Goal: Task Accomplishment & Management: Manage account settings

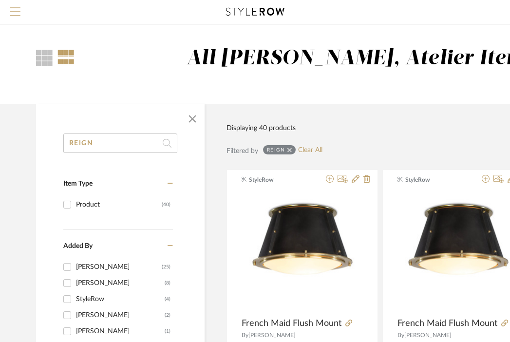
click at [14, 7] on span "Menu" at bounding box center [15, 7] width 11 height 1
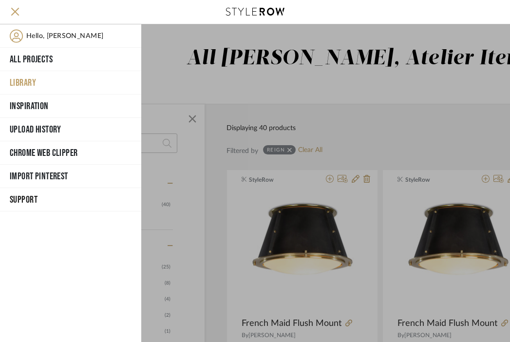
click at [350, 83] on div at bounding box center [325, 183] width 369 height 318
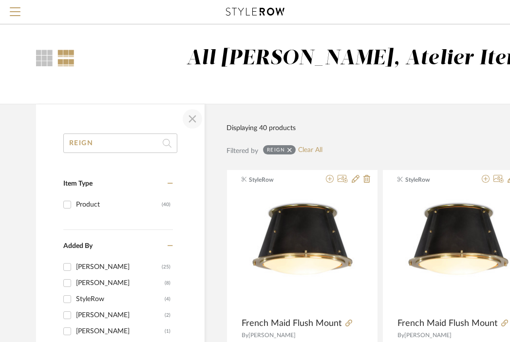
click at [190, 118] on span "button" at bounding box center [192, 118] width 23 height 23
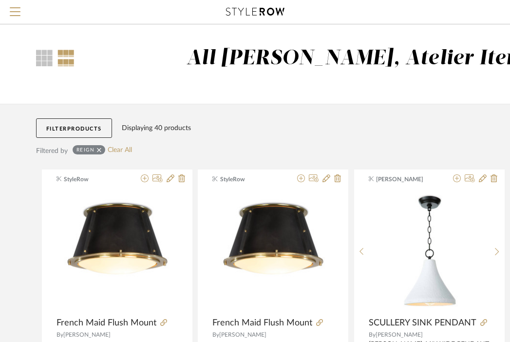
click at [99, 151] on icon at bounding box center [99, 150] width 4 height 7
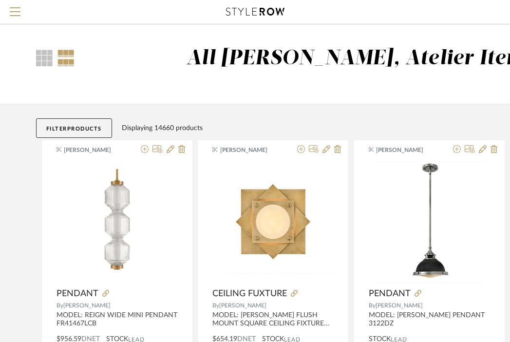
scroll to position [42, 0]
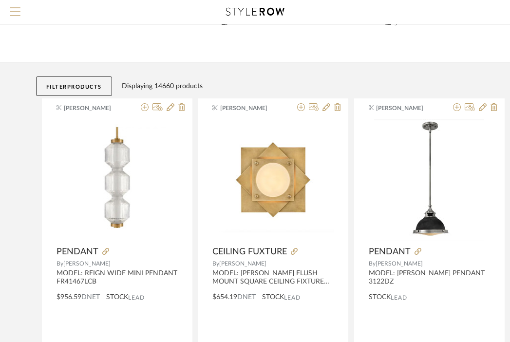
click at [16, 13] on span "Menu" at bounding box center [15, 14] width 11 height 15
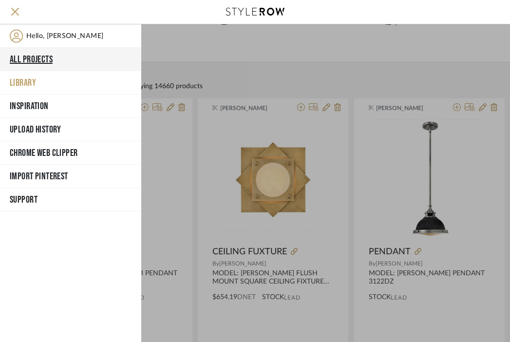
click at [27, 55] on button "All Projects" at bounding box center [70, 59] width 141 height 23
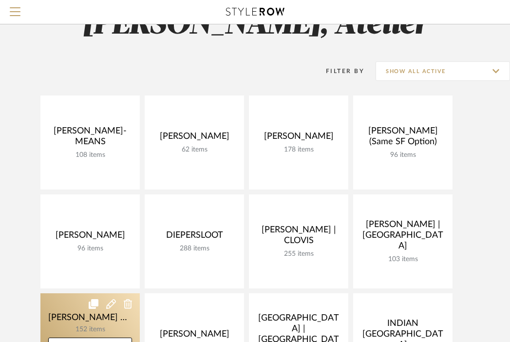
click at [76, 293] on link at bounding box center [89, 340] width 99 height 94
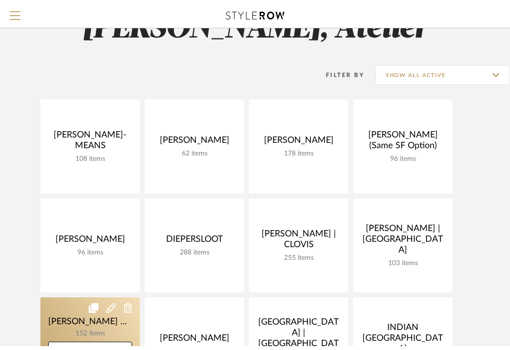
scroll to position [137, 0]
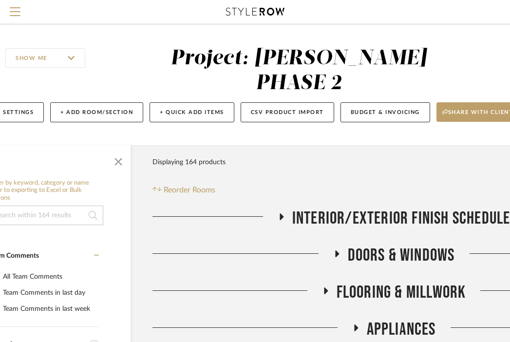
scroll to position [147, 53]
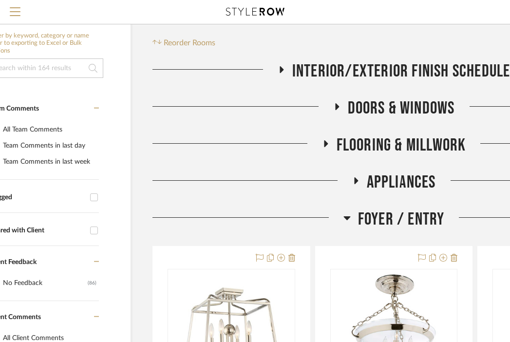
click at [381, 209] on span "Foyer / Entry" at bounding box center [401, 219] width 87 height 21
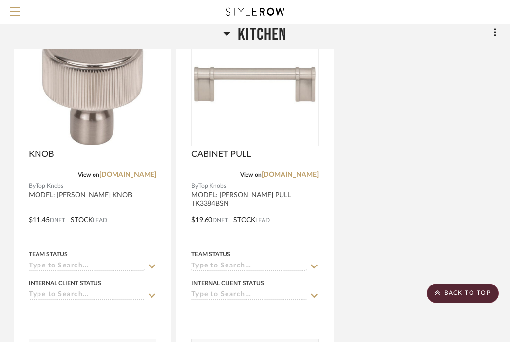
scroll to position [1434, 192]
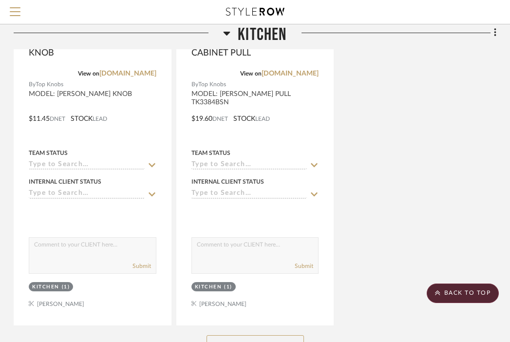
click at [266, 335] on button "See More" at bounding box center [255, 344] width 97 height 19
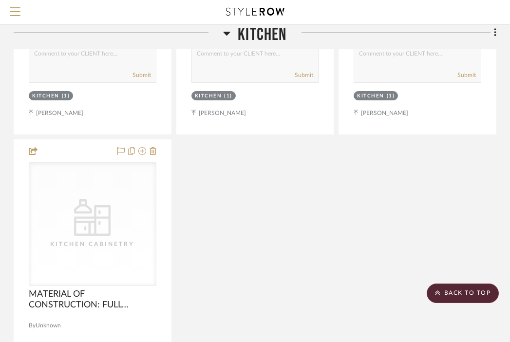
scroll to position [9825, 192]
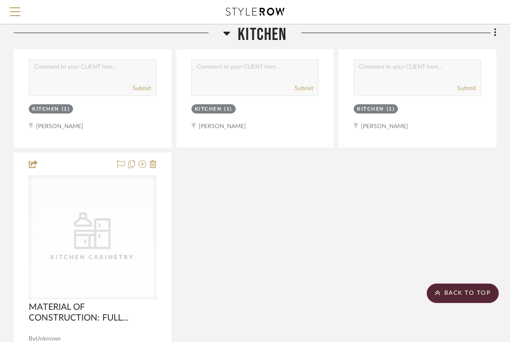
click at [270, 28] on span "Kitchen" at bounding box center [262, 34] width 49 height 21
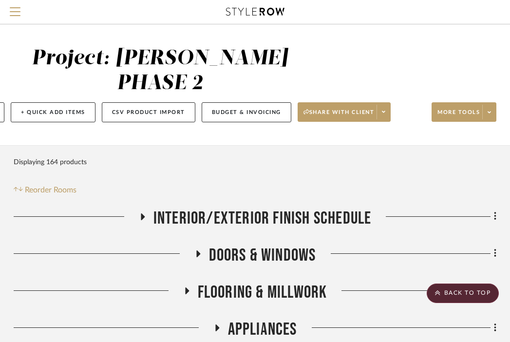
scroll to position [77, 192]
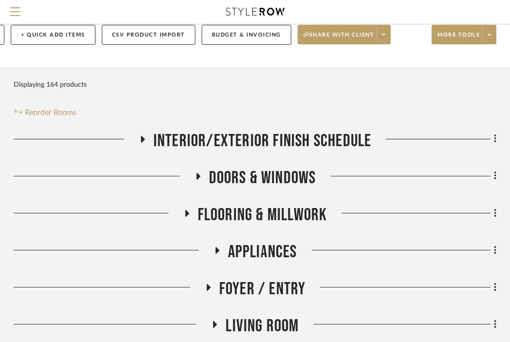
click at [253, 242] on span "Appliances" at bounding box center [262, 252] width 69 height 21
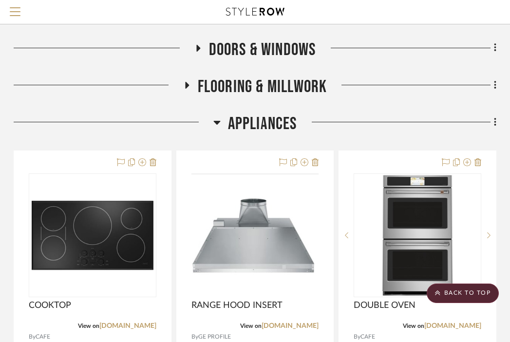
scroll to position [230, 192]
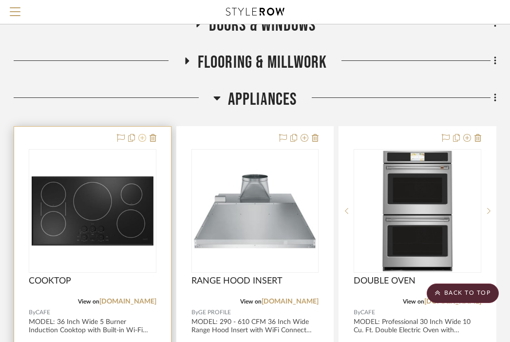
click at [141, 134] on icon at bounding box center [142, 138] width 8 height 8
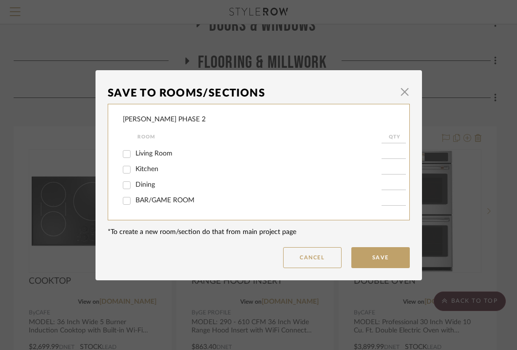
scroll to position [109, 0]
click at [400, 92] on span "button" at bounding box center [404, 91] width 19 height 19
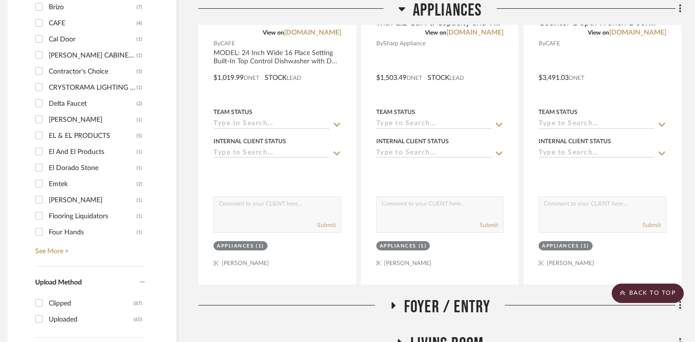
scroll to position [1025, 7]
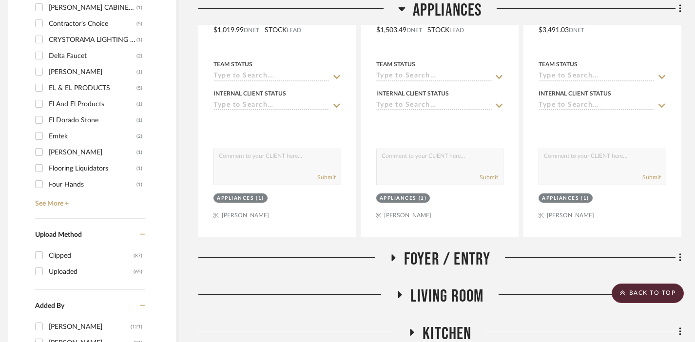
click at [457, 11] on span "Appliances" at bounding box center [447, 10] width 69 height 21
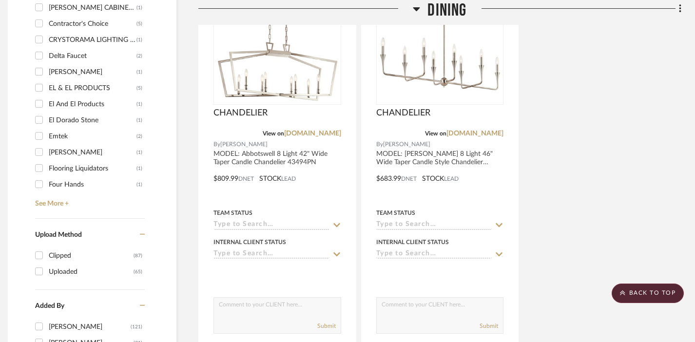
click at [458, 5] on span "Dining" at bounding box center [446, 10] width 39 height 21
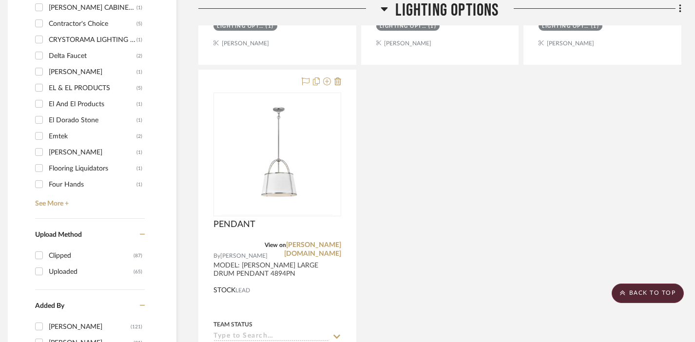
click at [458, 5] on span "LIGHTING OPTIONS" at bounding box center [446, 10] width 103 height 21
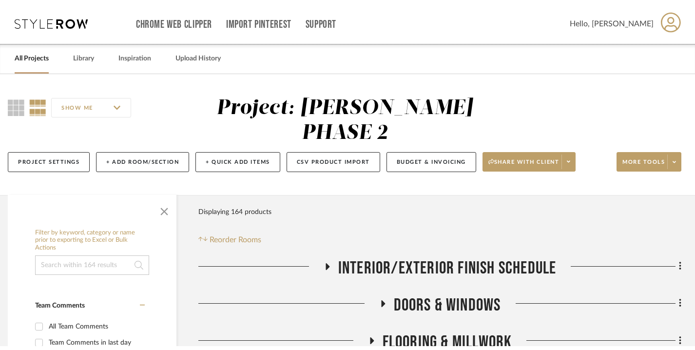
scroll to position [0, 0]
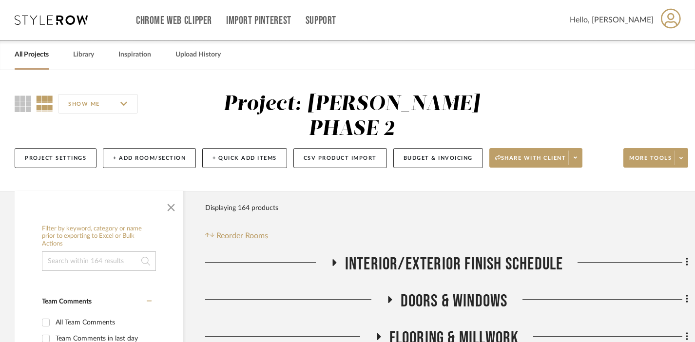
click at [36, 61] on div "All Projects" at bounding box center [32, 55] width 34 height 30
click at [35, 53] on link "All Projects" at bounding box center [32, 54] width 34 height 13
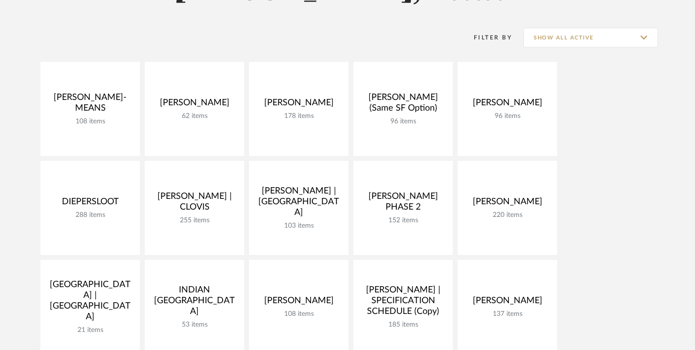
scroll to position [180, 0]
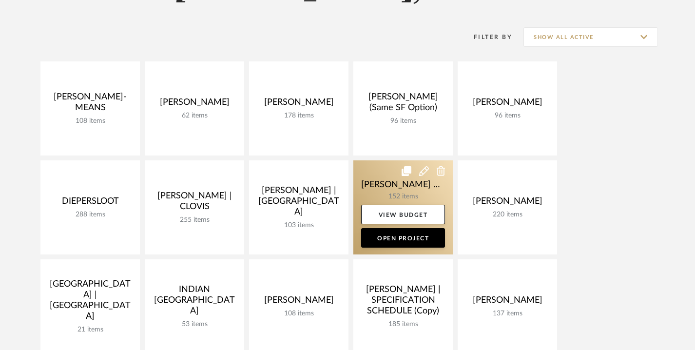
click at [386, 181] on link at bounding box center [402, 207] width 99 height 94
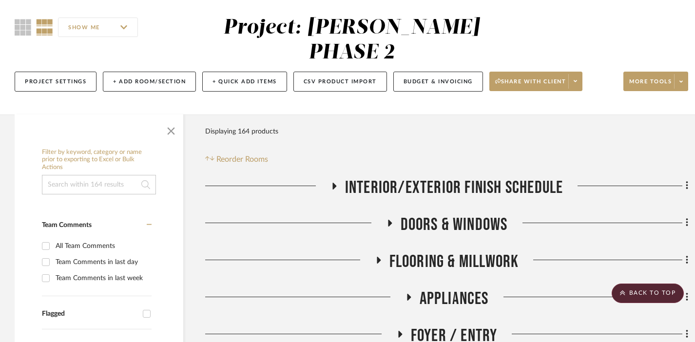
scroll to position [38, 0]
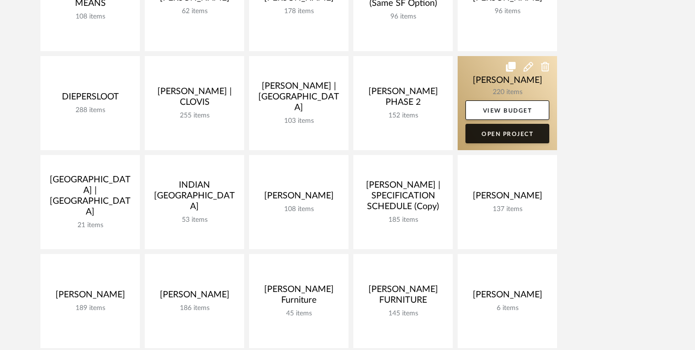
scroll to position [288, 0]
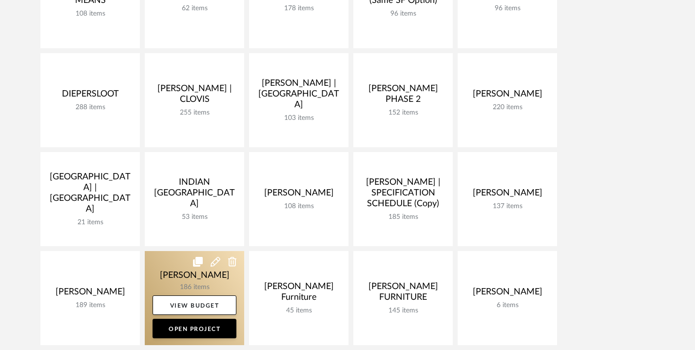
click at [179, 271] on link at bounding box center [194, 298] width 99 height 94
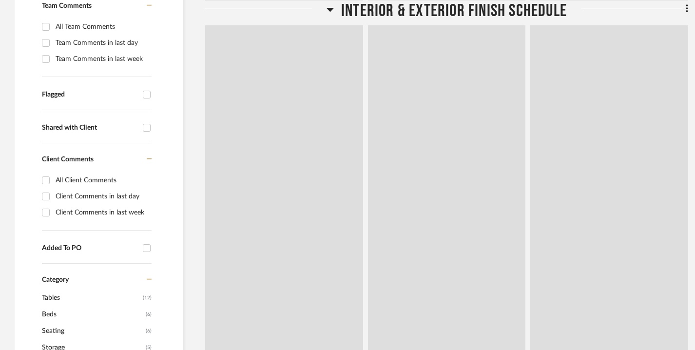
click at [417, 21] on span "Interior & Exterior Finish Schedule" at bounding box center [454, 10] width 226 height 21
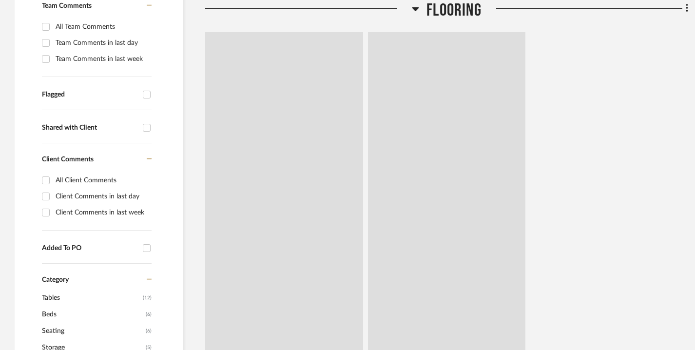
drag, startPoint x: 436, startPoint y: 291, endPoint x: 438, endPoint y: 311, distance: 20.5
click at [436, 21] on span "Flooring" at bounding box center [453, 10] width 55 height 21
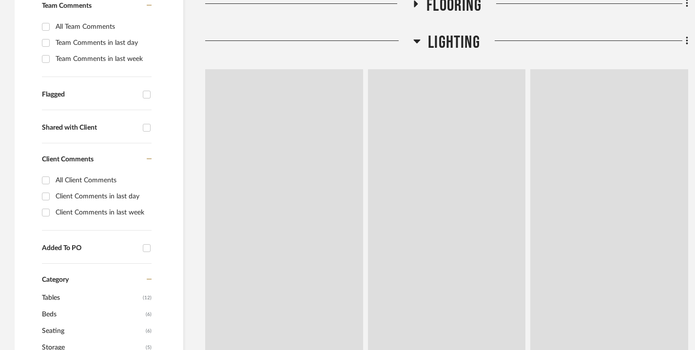
click at [440, 53] on span "Lighting" at bounding box center [454, 42] width 52 height 21
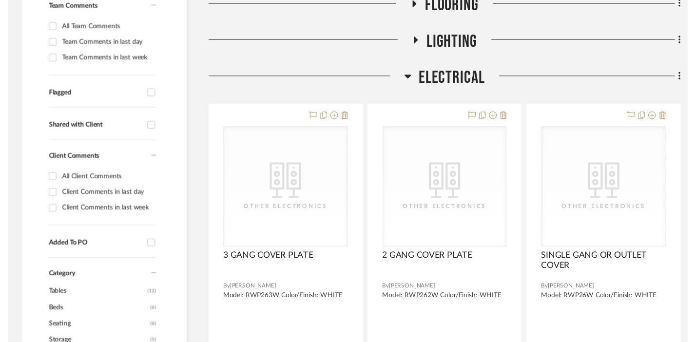
scroll to position [92, 0]
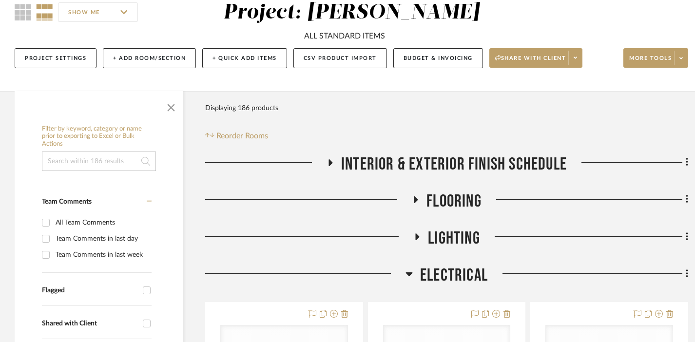
click at [443, 273] on span "Electrical" at bounding box center [454, 275] width 68 height 21
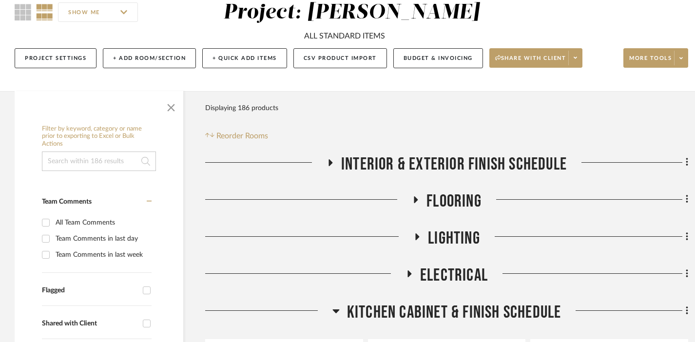
click at [433, 311] on span "Kitchen Cabinet & Finish Schedule" at bounding box center [454, 312] width 214 height 21
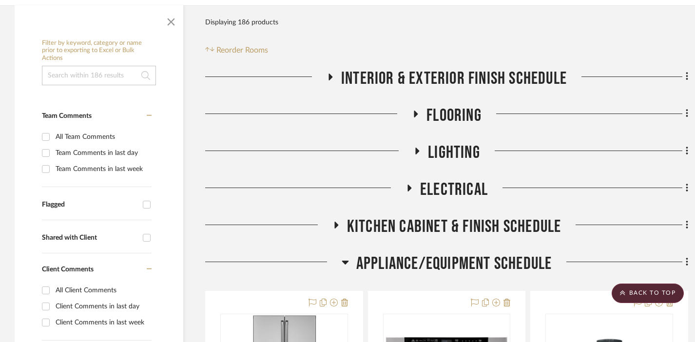
scroll to position [237, 0]
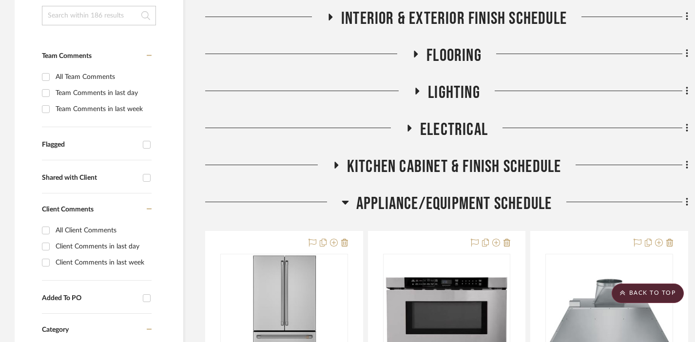
click at [418, 203] on span "Appliance/Equipment Schedule" at bounding box center [454, 203] width 196 height 21
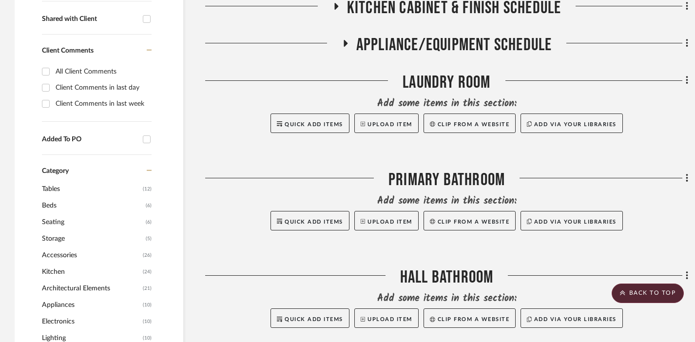
scroll to position [395, 0]
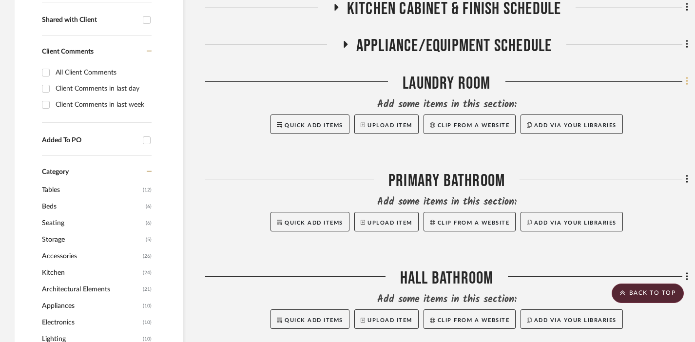
click at [510, 81] on icon at bounding box center [687, 81] width 3 height 11
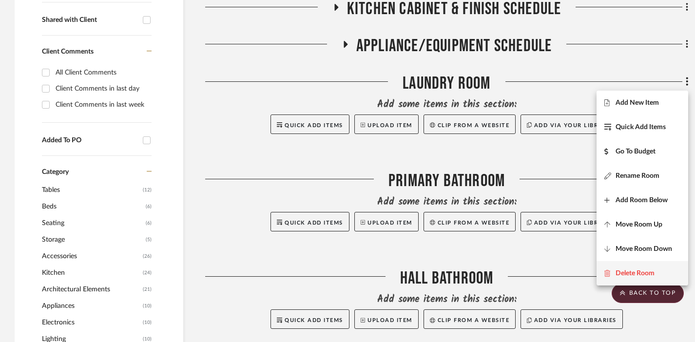
click at [510, 270] on span "Delete Room" at bounding box center [635, 273] width 39 height 8
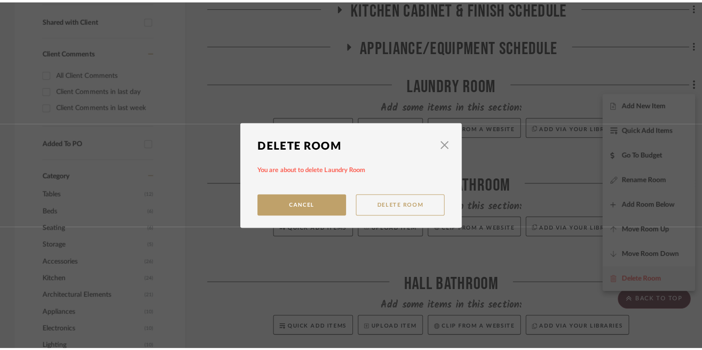
scroll to position [0, 0]
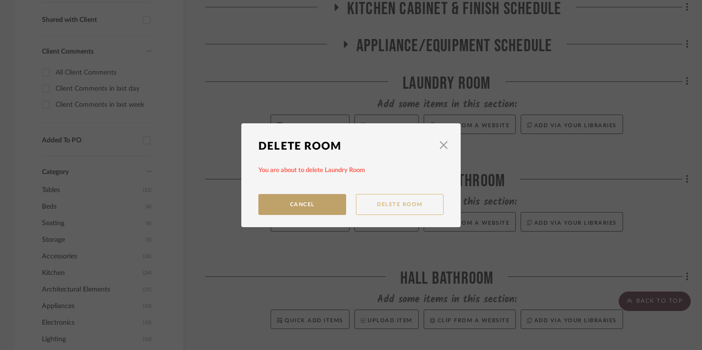
click at [395, 201] on button "Delete Room" at bounding box center [400, 204] width 88 height 21
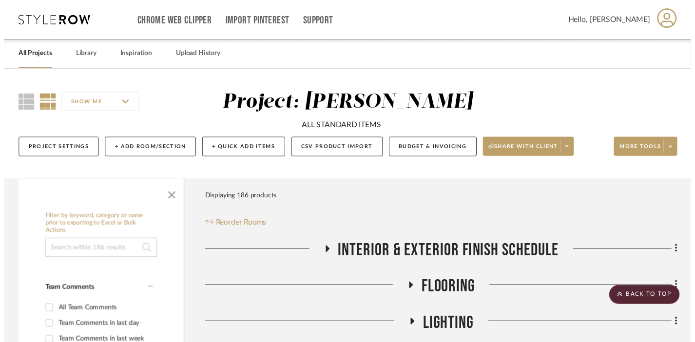
scroll to position [395, 0]
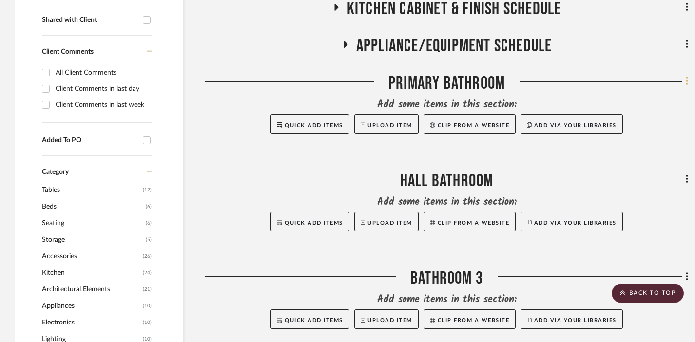
click at [510, 80] on icon at bounding box center [687, 81] width 3 height 11
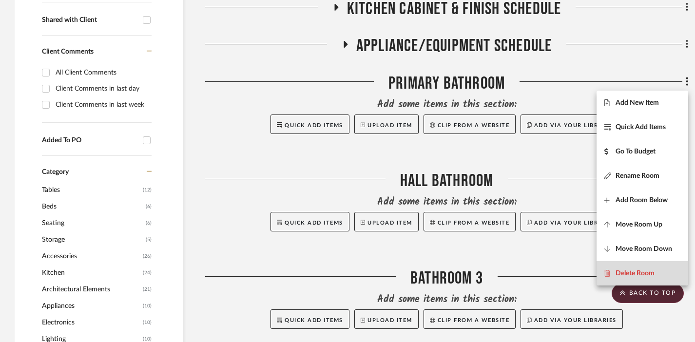
click at [510, 271] on span "Delete Room" at bounding box center [635, 273] width 39 height 8
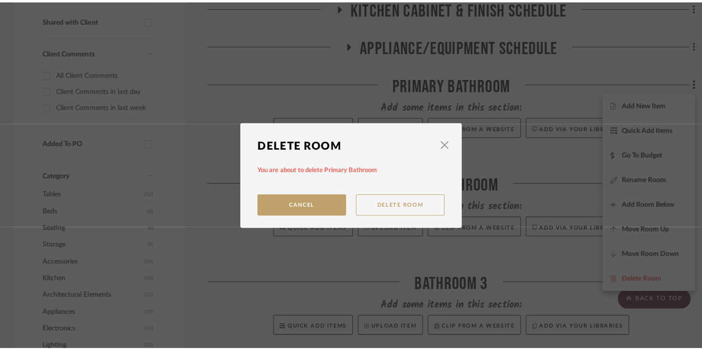
scroll to position [0, 0]
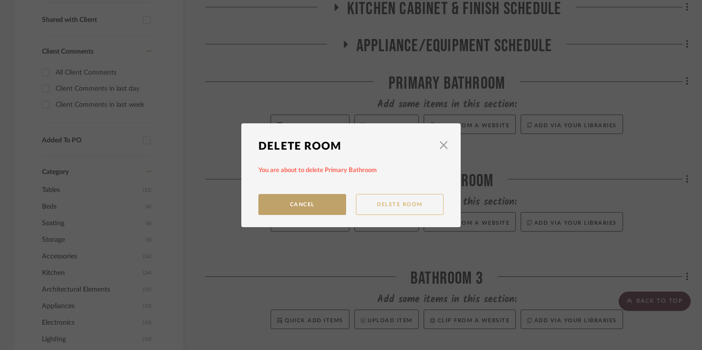
click at [408, 204] on button "Delete Room" at bounding box center [400, 204] width 88 height 21
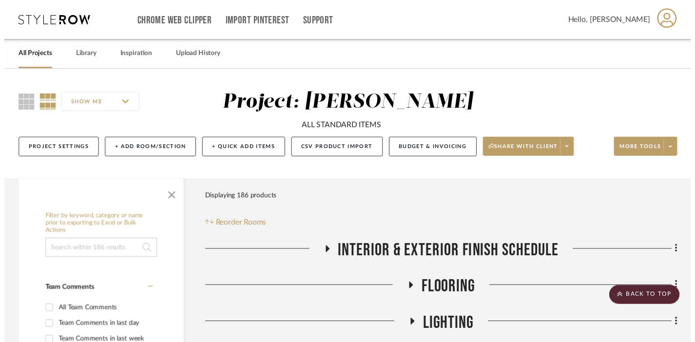
scroll to position [395, 0]
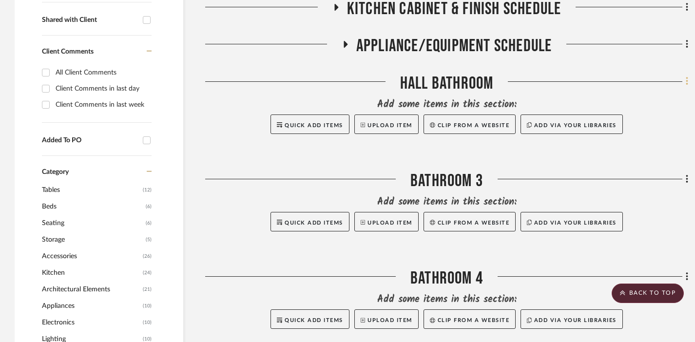
click at [510, 85] on icon at bounding box center [687, 81] width 3 height 11
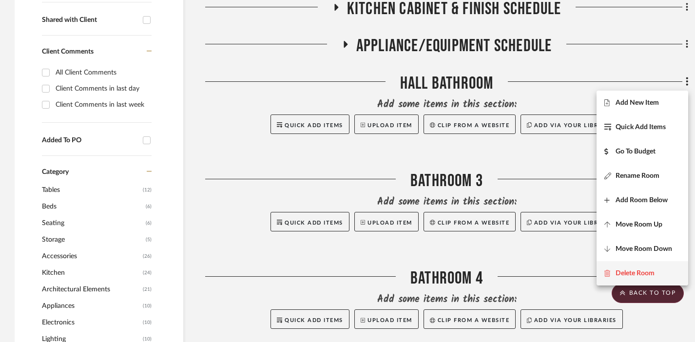
click at [510, 270] on span "Delete Room" at bounding box center [635, 273] width 39 height 8
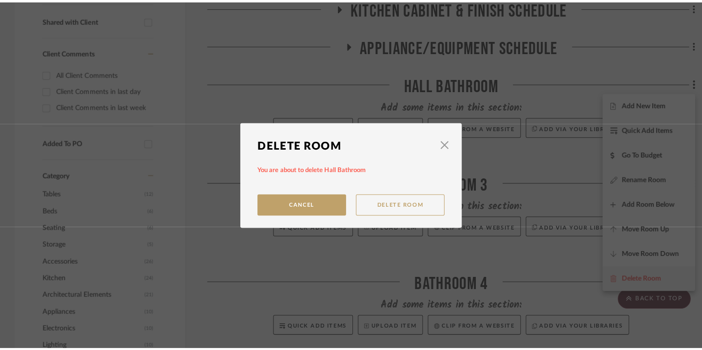
scroll to position [0, 0]
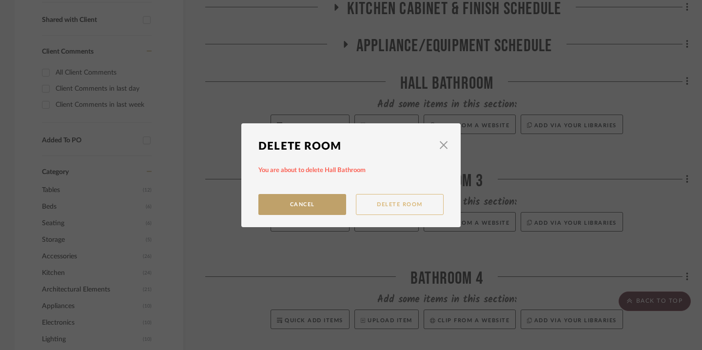
click at [390, 205] on button "Delete Room" at bounding box center [400, 204] width 88 height 21
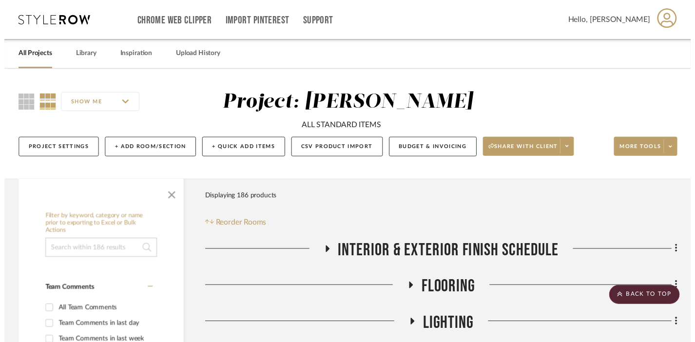
scroll to position [395, 0]
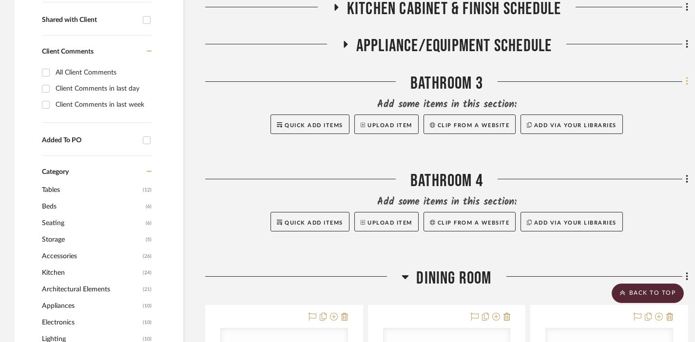
click at [510, 79] on fa-icon at bounding box center [685, 83] width 6 height 16
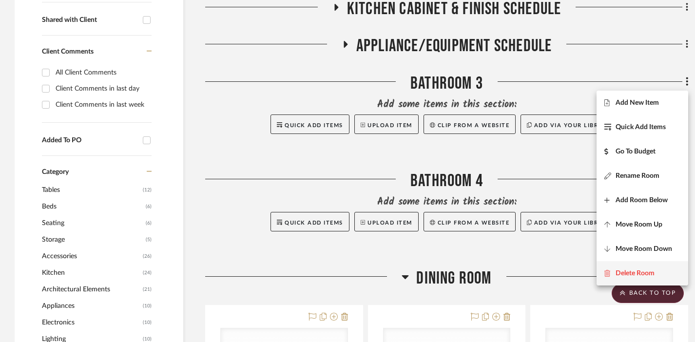
click at [510, 277] on span "Delete Room" at bounding box center [635, 273] width 39 height 8
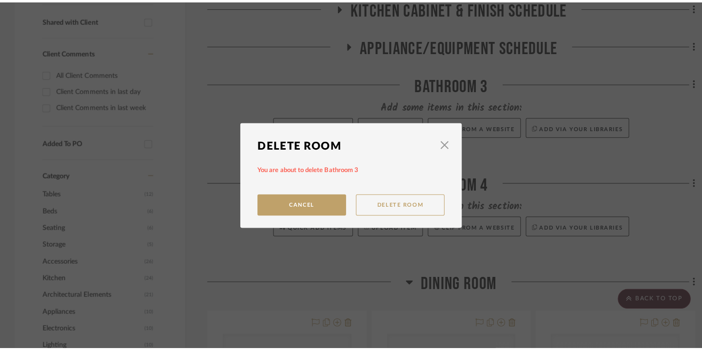
scroll to position [0, 0]
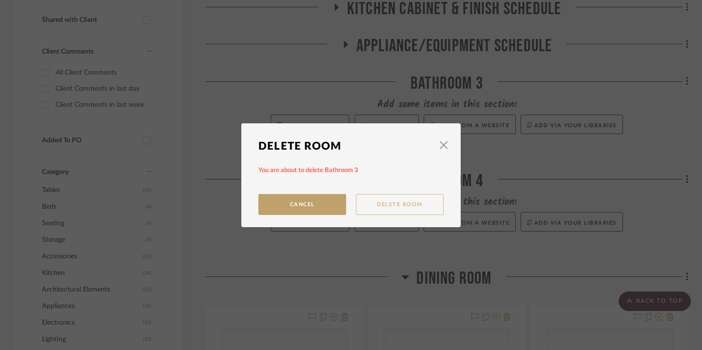
click at [391, 205] on button "Delete Room" at bounding box center [400, 204] width 88 height 21
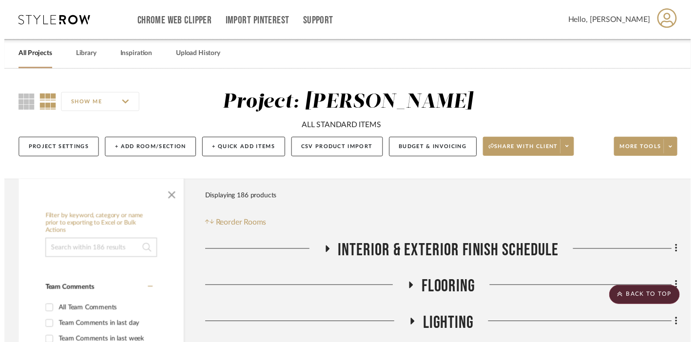
scroll to position [395, 0]
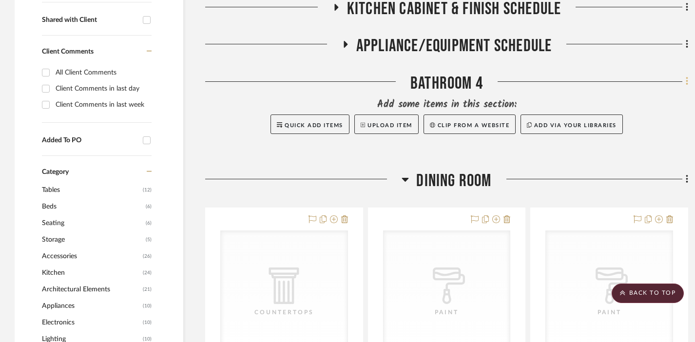
click at [510, 83] on icon at bounding box center [687, 81] width 2 height 8
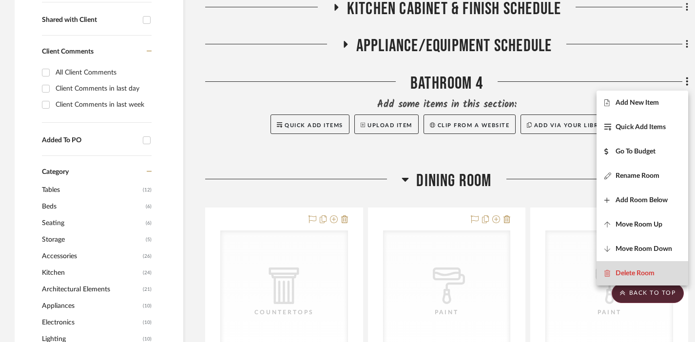
click at [510, 270] on span "Delete Room" at bounding box center [635, 273] width 39 height 8
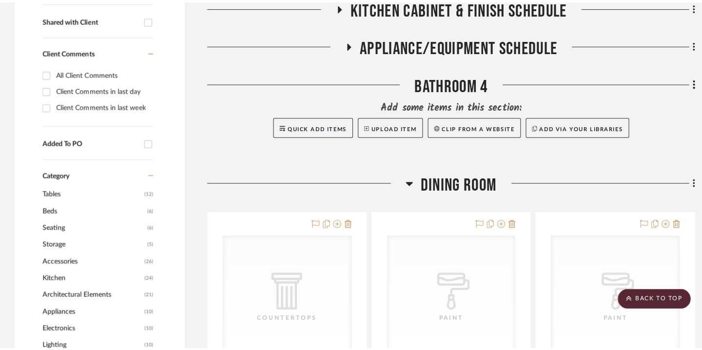
scroll to position [0, 0]
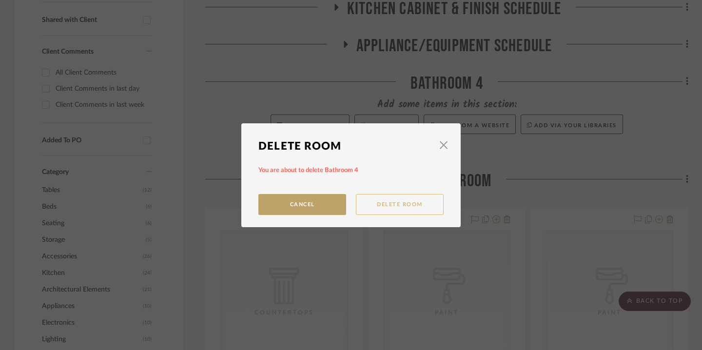
click at [400, 202] on button "Delete Room" at bounding box center [400, 204] width 88 height 21
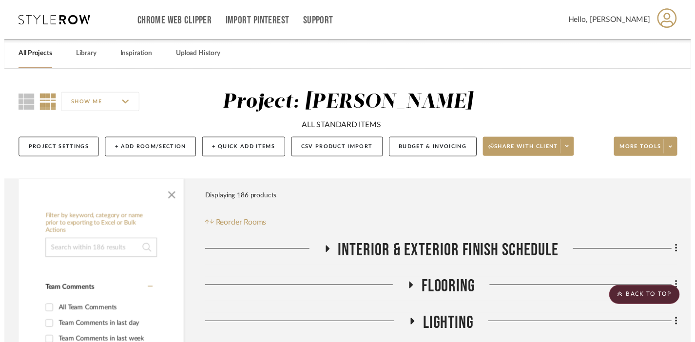
scroll to position [395, 0]
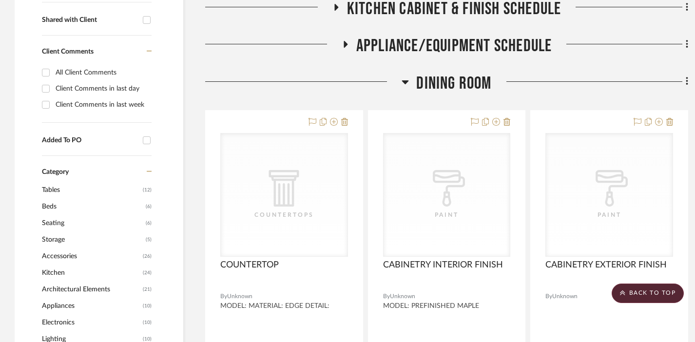
click at [479, 84] on span "Dining Room" at bounding box center [453, 83] width 75 height 21
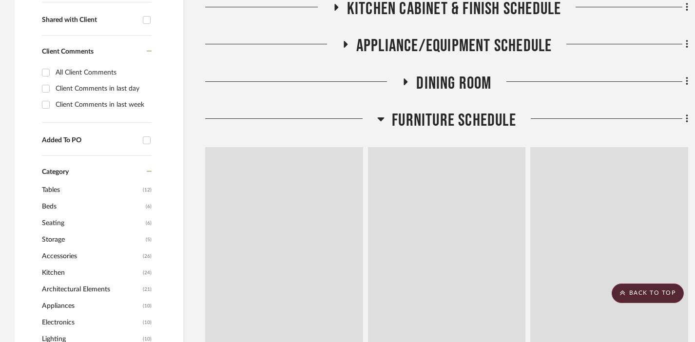
click at [463, 126] on span "Furniture Schedule" at bounding box center [454, 120] width 124 height 21
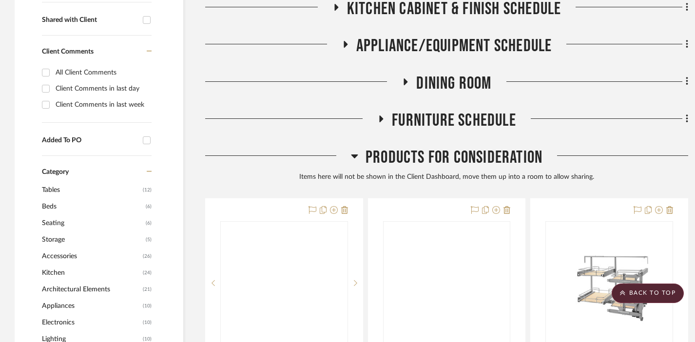
click at [450, 154] on span "Products For Consideration" at bounding box center [454, 157] width 177 height 21
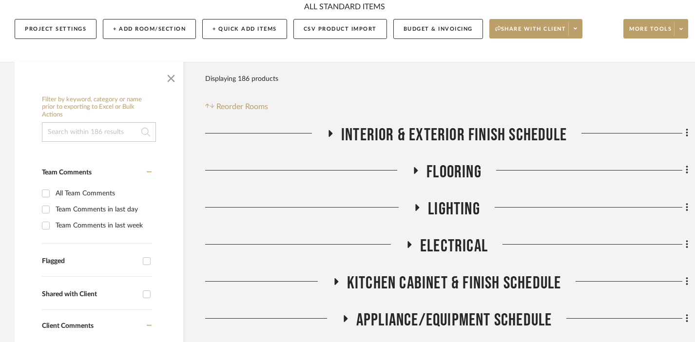
scroll to position [220, 0]
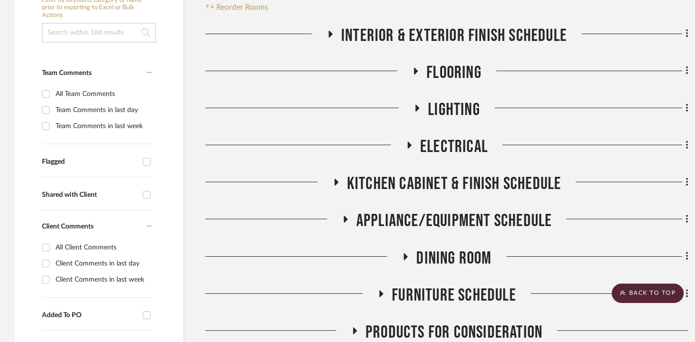
click at [434, 180] on span "Kitchen Cabinet & Finish Schedule" at bounding box center [454, 183] width 214 height 21
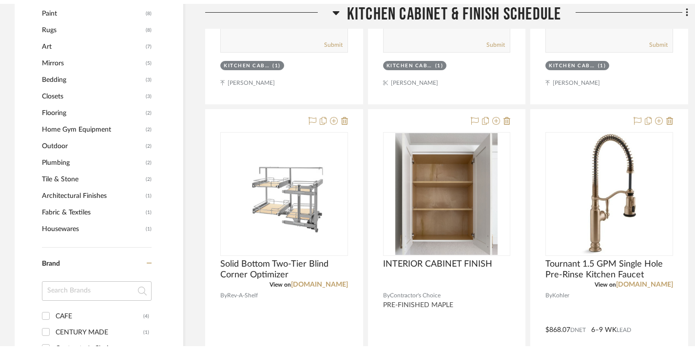
scroll to position [0, 0]
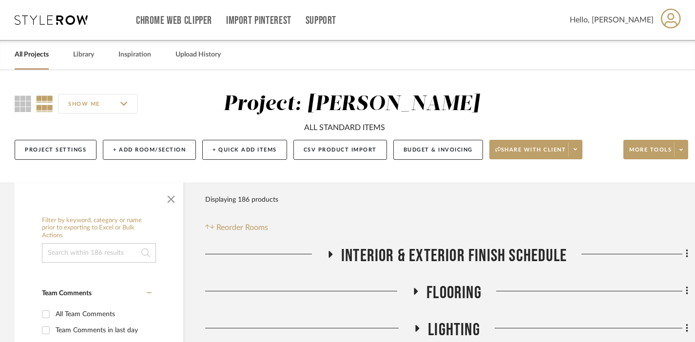
click at [40, 55] on link "All Projects" at bounding box center [32, 54] width 34 height 13
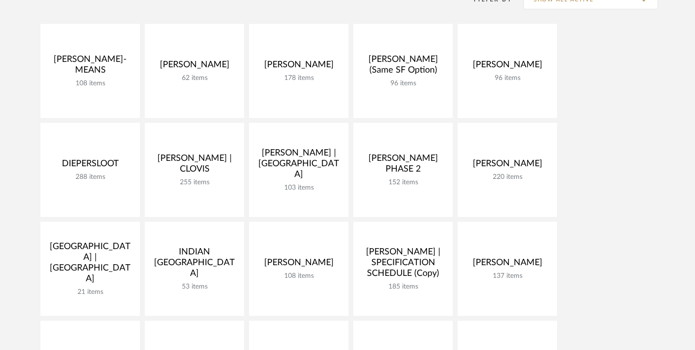
scroll to position [219, 0]
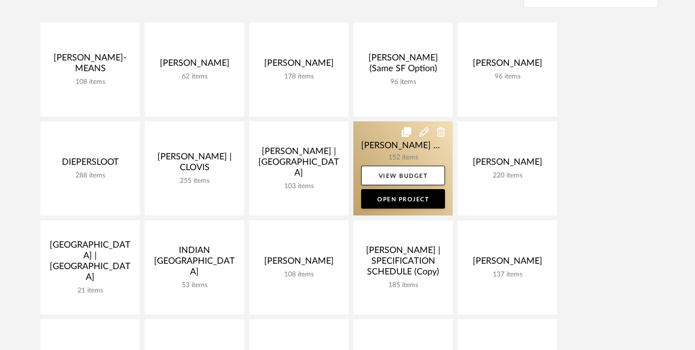
click at [377, 145] on link at bounding box center [402, 168] width 99 height 94
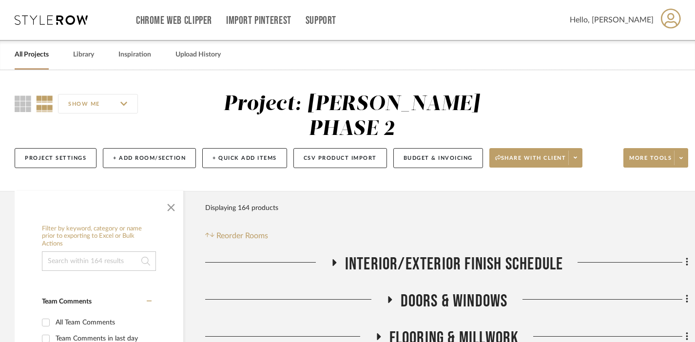
click at [510, 254] on span "INTERIOR/EXTERIOR FINISH SCHEDULE" at bounding box center [454, 264] width 218 height 21
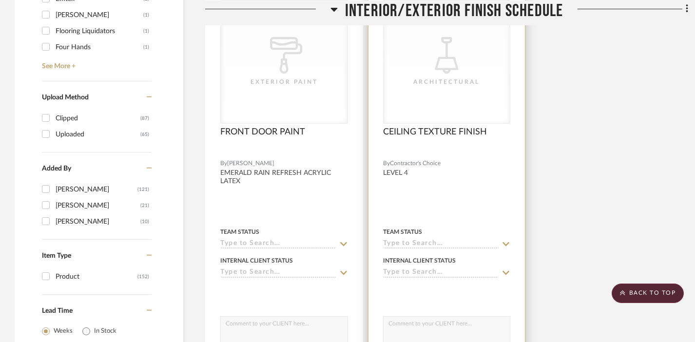
scroll to position [1411, 0]
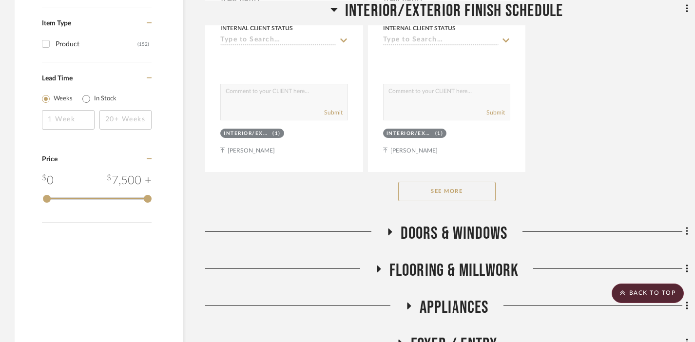
click at [457, 182] on button "See More" at bounding box center [446, 191] width 97 height 19
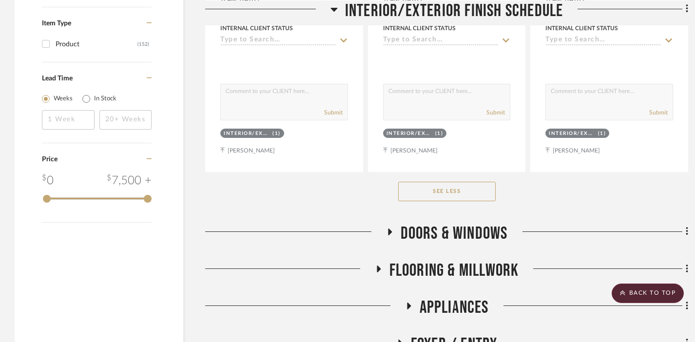
click at [454, 223] on span "DOORS & WINDOWS" at bounding box center [454, 233] width 107 height 21
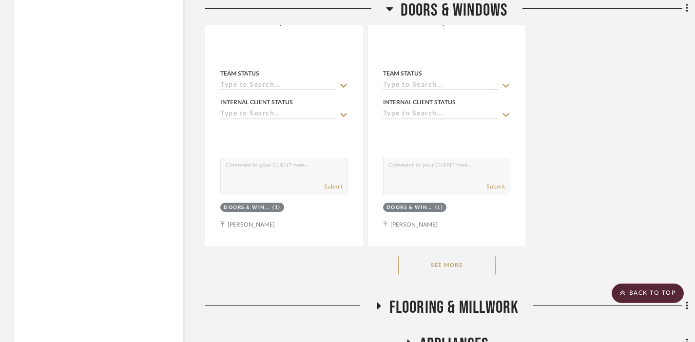
scroll to position [2775, 0]
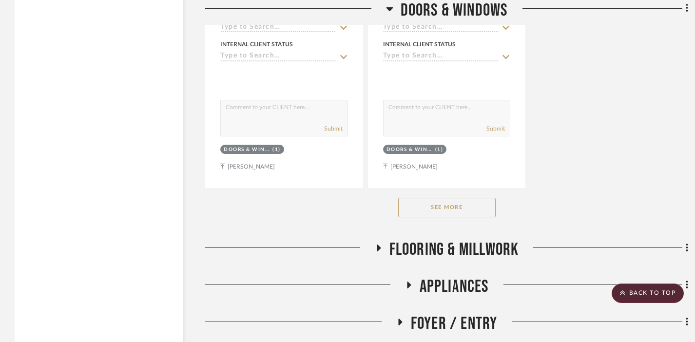
click at [448, 239] on span "FLOORING & MILLWORK" at bounding box center [454, 249] width 130 height 21
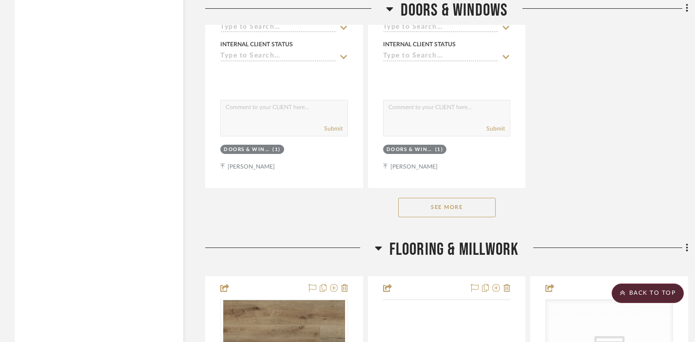
scroll to position [2926, 0]
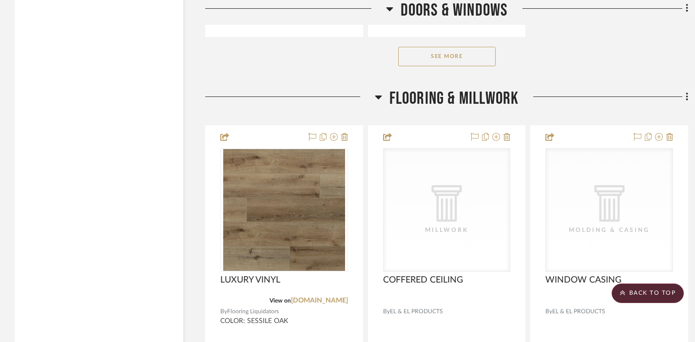
click at [444, 88] on span "FLOORING & MILLWORK" at bounding box center [454, 98] width 130 height 21
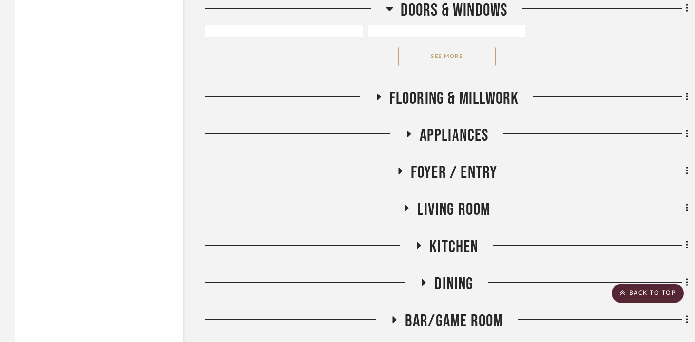
click at [443, 125] on span "Appliances" at bounding box center [454, 135] width 69 height 21
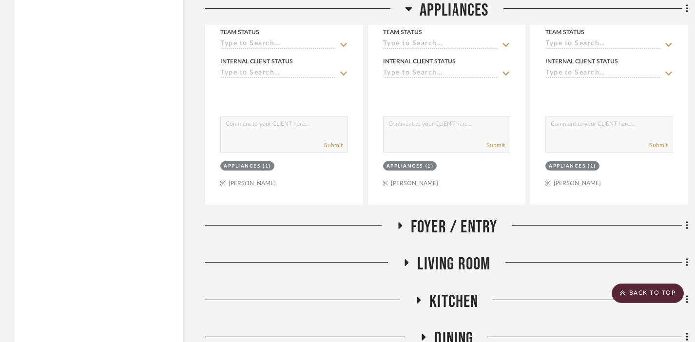
scroll to position [3836, 0]
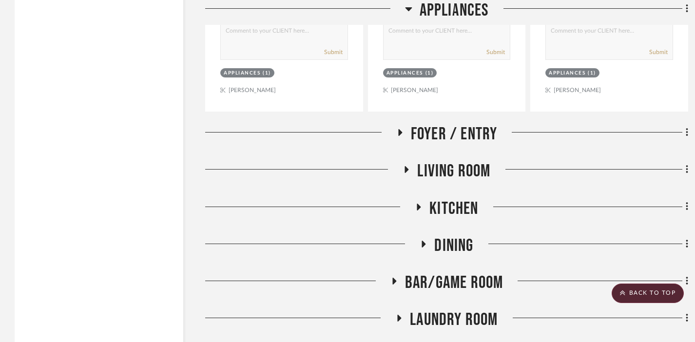
click at [425, 124] on span "Foyer / Entry" at bounding box center [454, 134] width 87 height 21
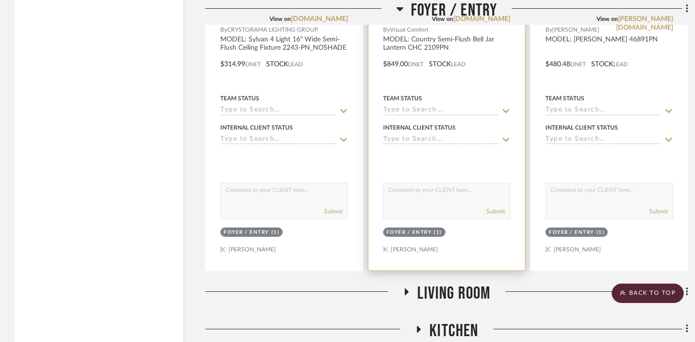
scroll to position [4160, 0]
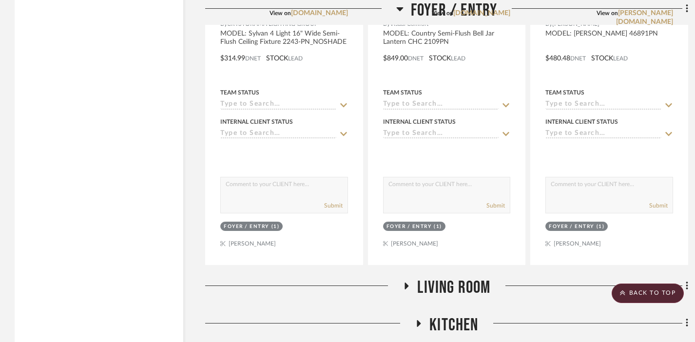
click at [426, 277] on span "Living Room" at bounding box center [453, 287] width 73 height 21
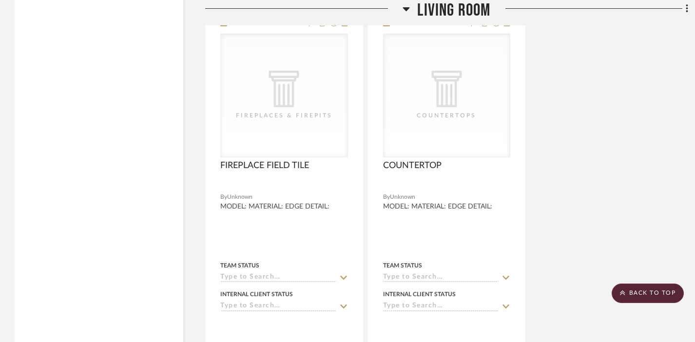
scroll to position [5482, 0]
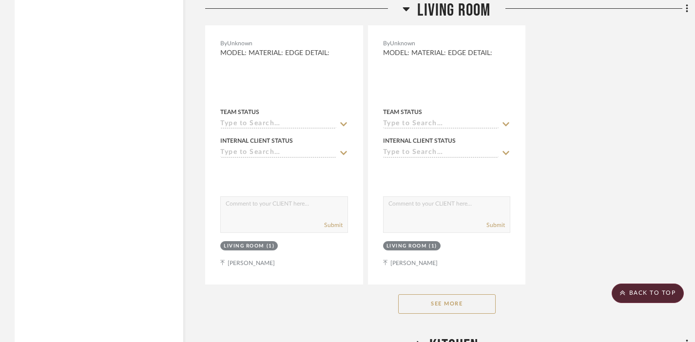
click at [429, 294] on button "See More" at bounding box center [446, 303] width 97 height 19
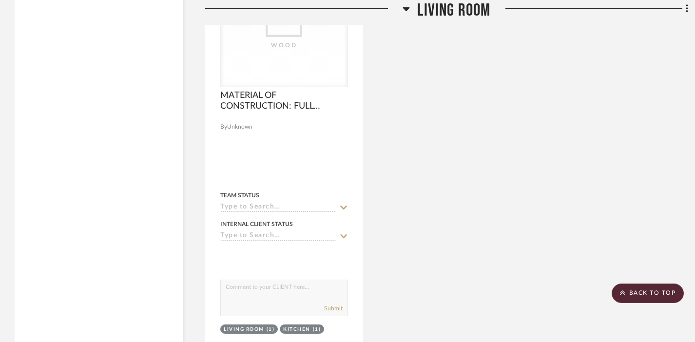
scroll to position [7265, 0]
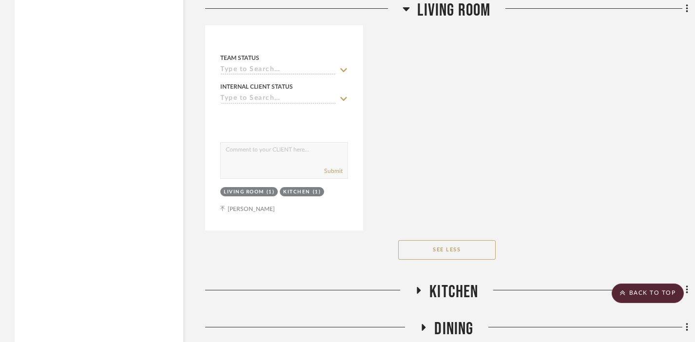
click at [441, 282] on span "Kitchen" at bounding box center [453, 292] width 49 height 21
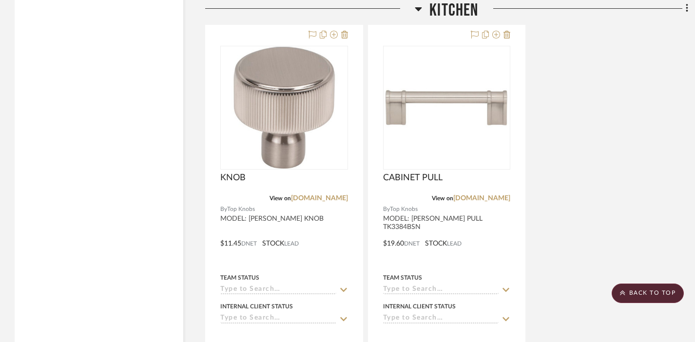
scroll to position [8553, 0]
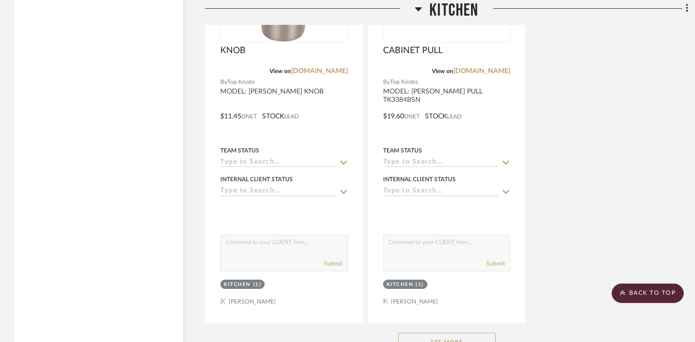
click at [468, 333] on button "See More" at bounding box center [446, 342] width 97 height 19
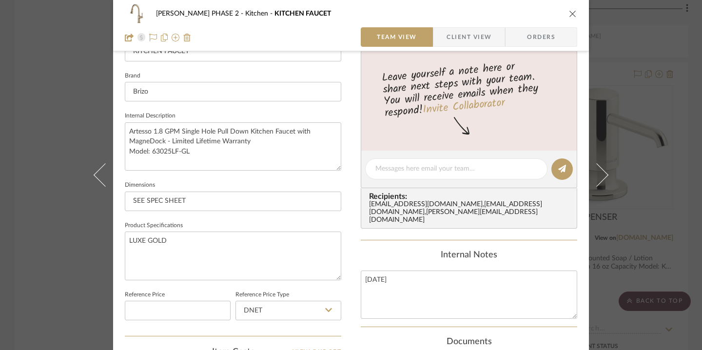
scroll to position [247, 0]
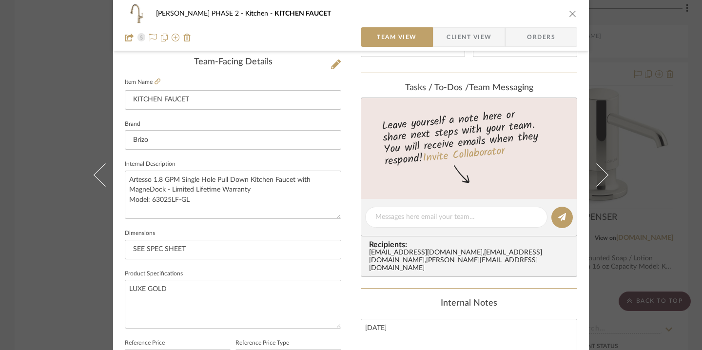
click at [510, 13] on icon "close" at bounding box center [573, 14] width 8 height 8
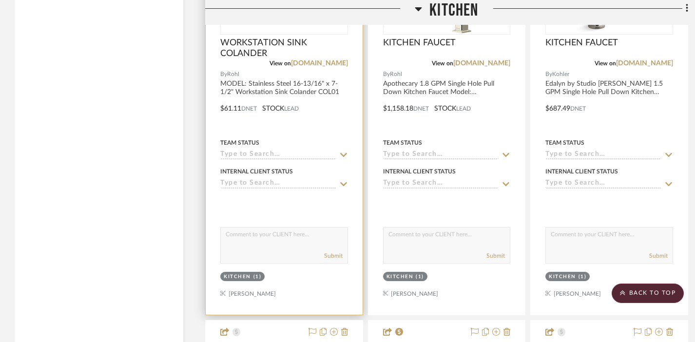
scroll to position [12143, 0]
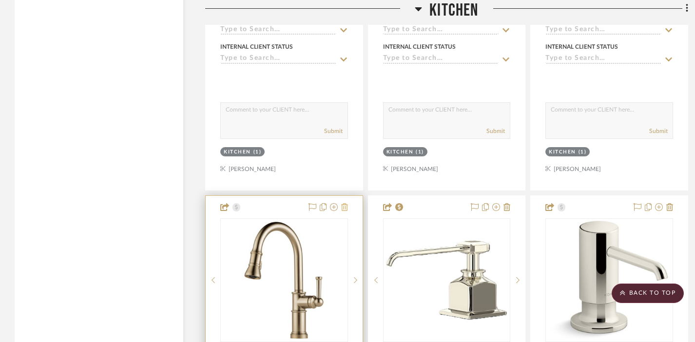
click at [345, 203] on icon at bounding box center [344, 207] width 7 height 8
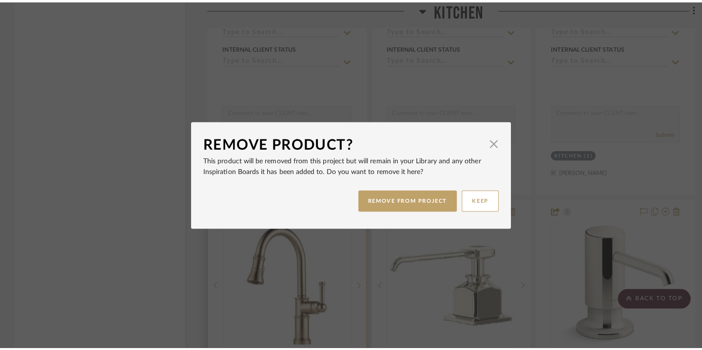
scroll to position [0, 0]
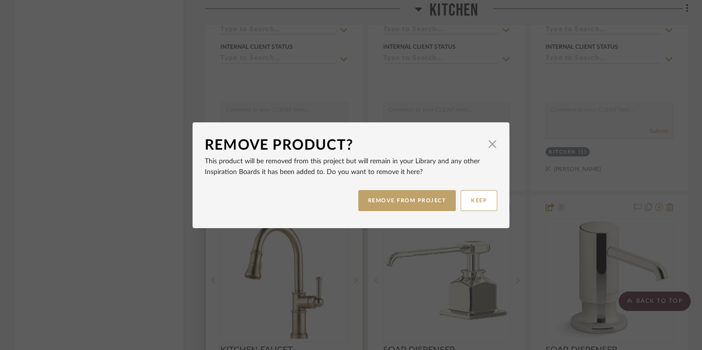
click at [418, 201] on button "REMOVE FROM PROJECT" at bounding box center [407, 200] width 98 height 21
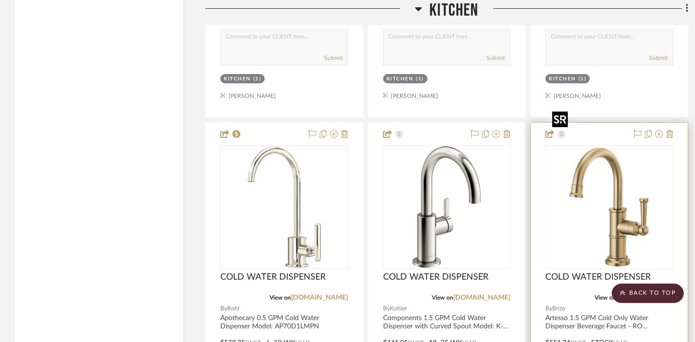
scroll to position [12679, 0]
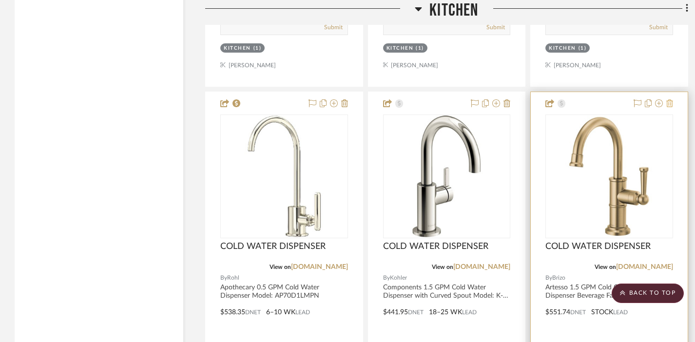
click at [510, 99] on icon at bounding box center [669, 103] width 7 height 8
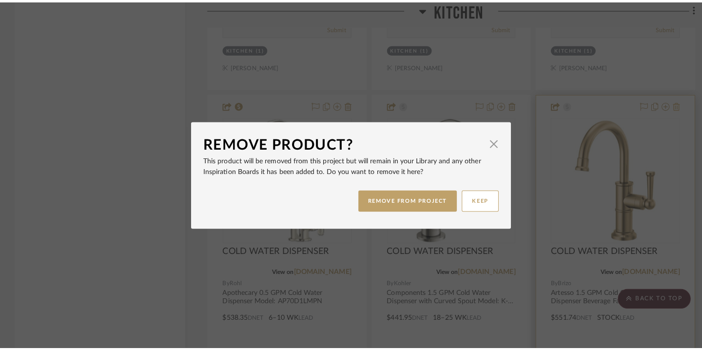
scroll to position [0, 0]
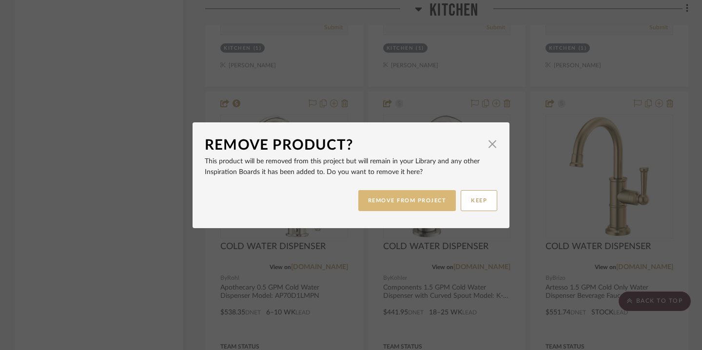
click at [414, 199] on button "REMOVE FROM PROJECT" at bounding box center [407, 200] width 98 height 21
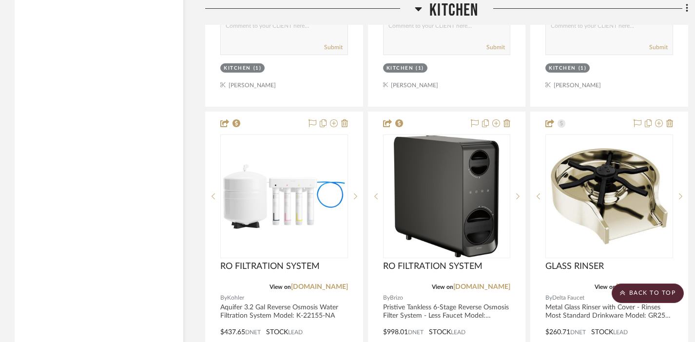
scroll to position [13130, 0]
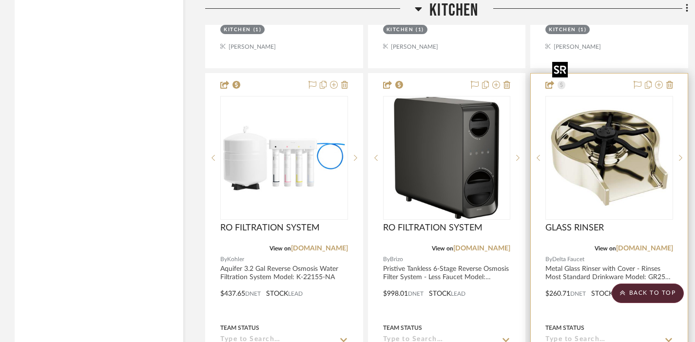
click at [510, 117] on img "0" at bounding box center [609, 158] width 122 height 122
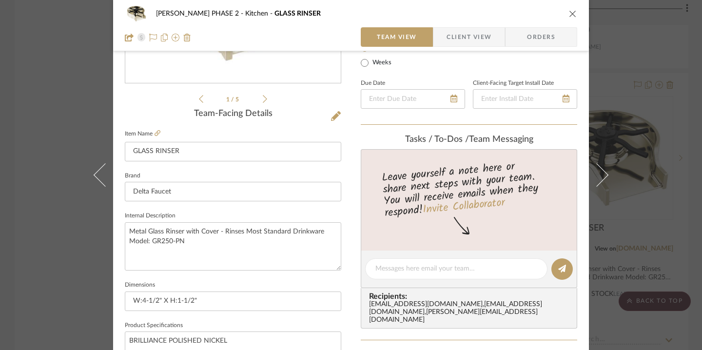
scroll to position [320, 0]
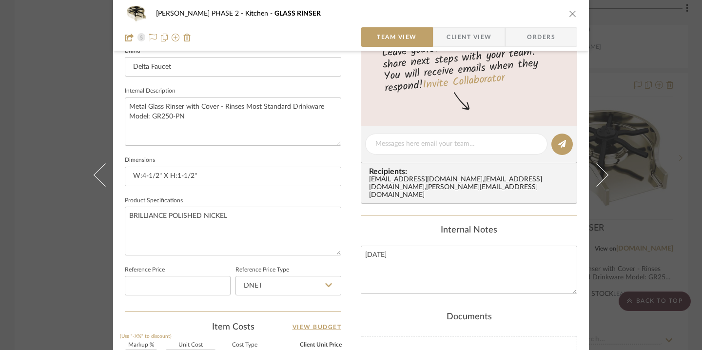
click at [510, 12] on icon "close" at bounding box center [573, 14] width 8 height 8
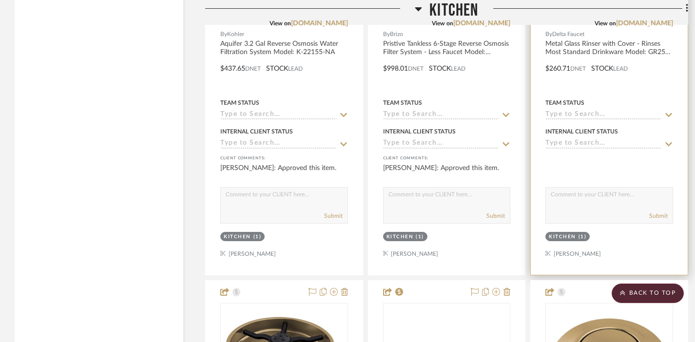
scroll to position [13493, 0]
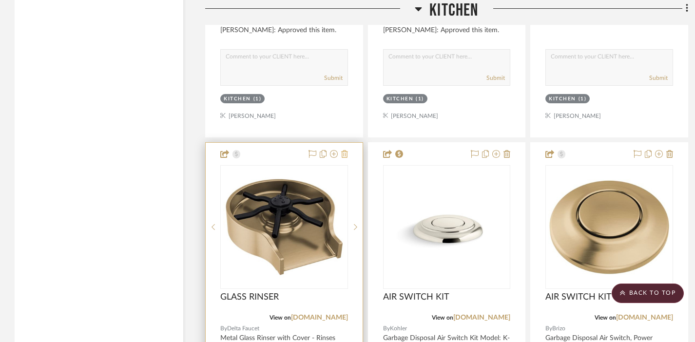
click at [346, 150] on icon at bounding box center [344, 154] width 7 height 8
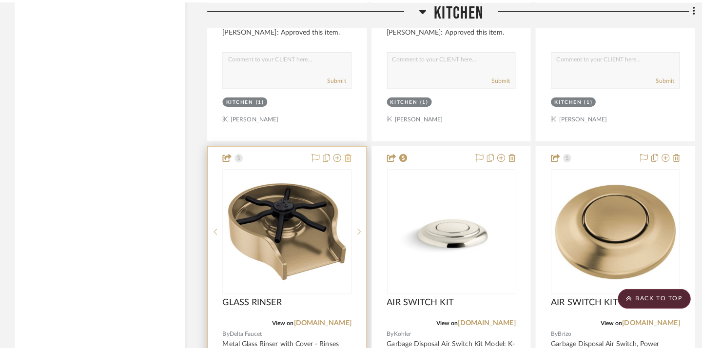
scroll to position [0, 0]
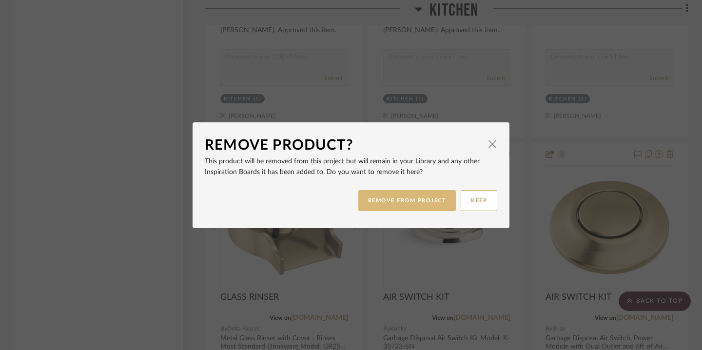
click at [382, 201] on button "REMOVE FROM PROJECT" at bounding box center [407, 200] width 98 height 21
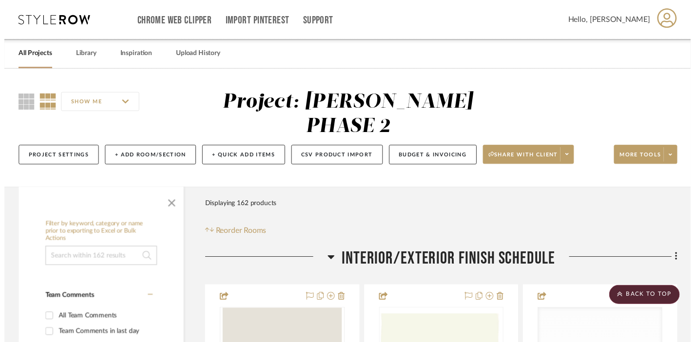
scroll to position [13493, 0]
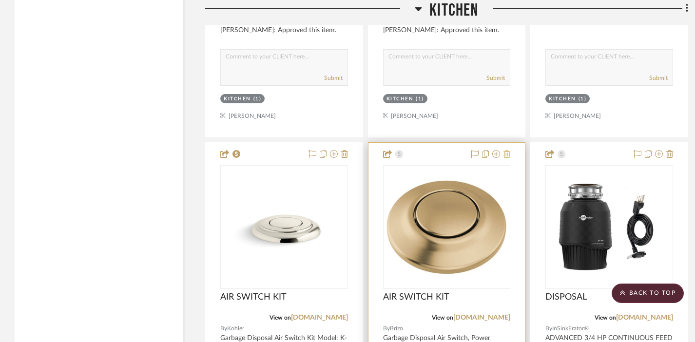
click at [506, 150] on icon at bounding box center [506, 154] width 7 height 8
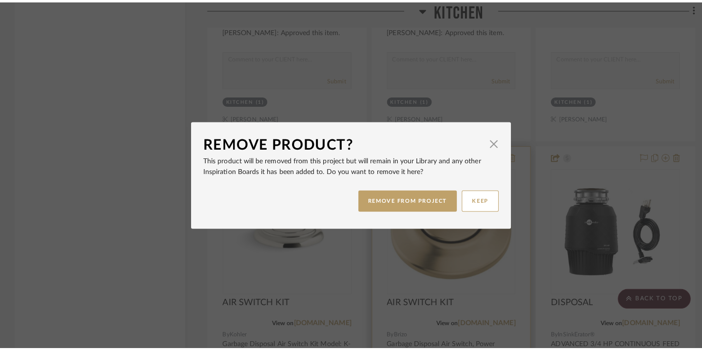
scroll to position [0, 0]
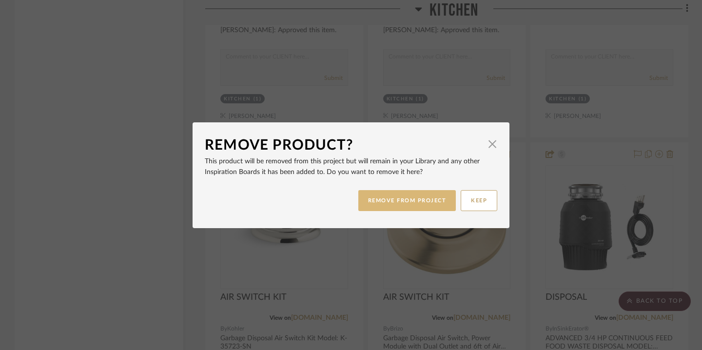
click at [392, 199] on button "REMOVE FROM PROJECT" at bounding box center [407, 200] width 98 height 21
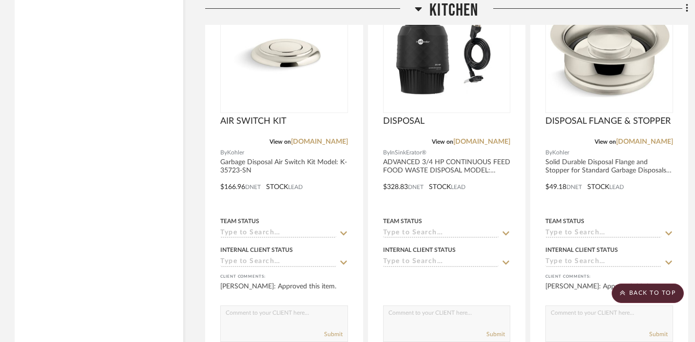
scroll to position [13966, 0]
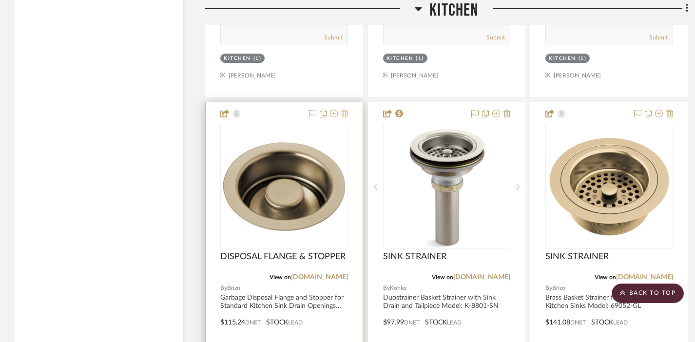
click at [345, 110] on icon at bounding box center [344, 114] width 7 height 8
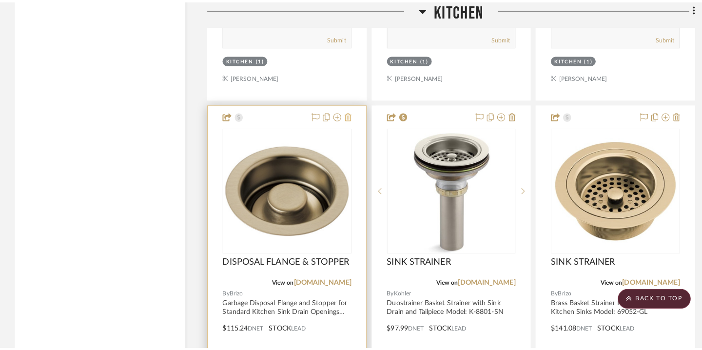
scroll to position [0, 0]
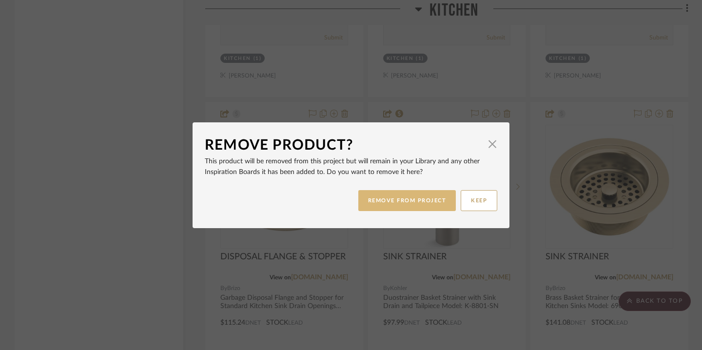
click at [369, 195] on button "REMOVE FROM PROJECT" at bounding box center [407, 200] width 98 height 21
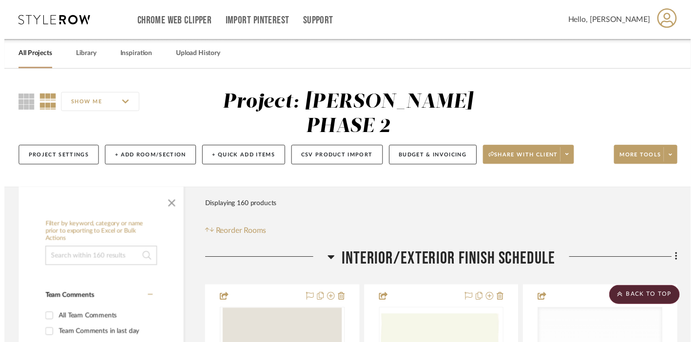
scroll to position [13966, 0]
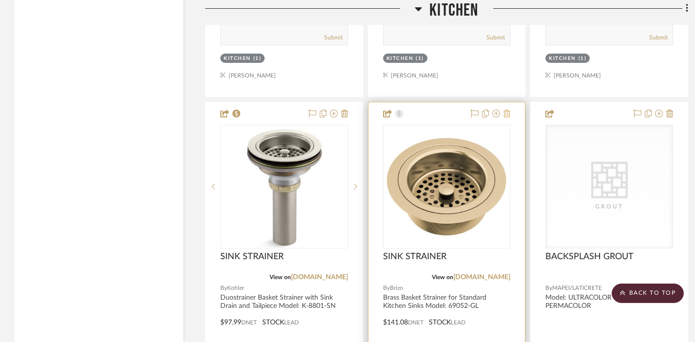
click at [508, 110] on icon at bounding box center [506, 114] width 7 height 8
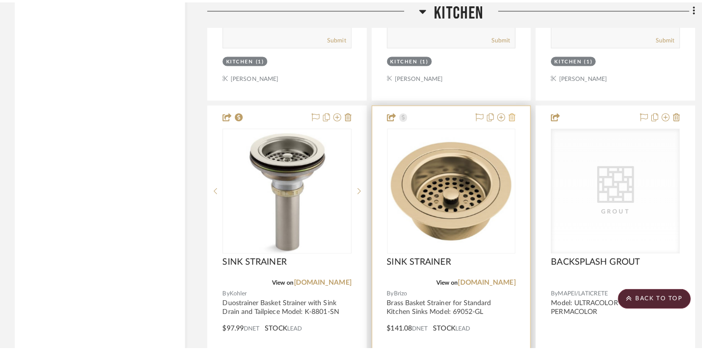
scroll to position [0, 0]
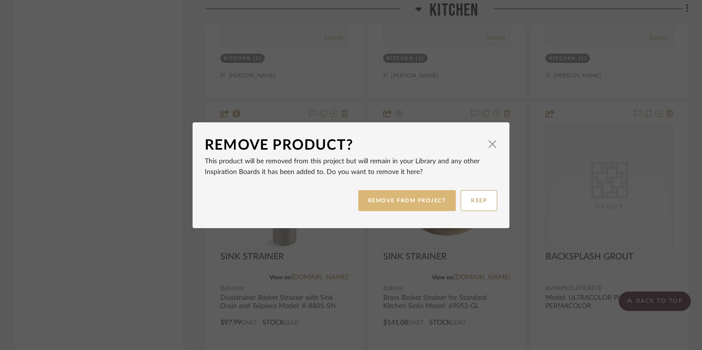
click at [394, 202] on button "REMOVE FROM PROJECT" at bounding box center [407, 200] width 98 height 21
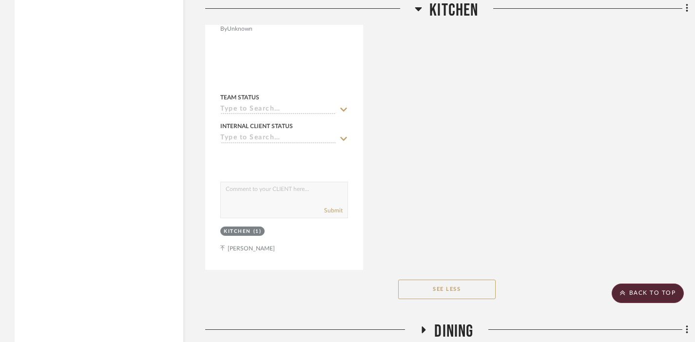
scroll to position [16477, 0]
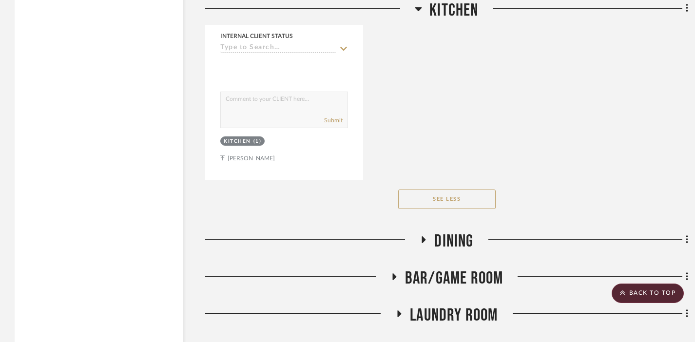
click at [443, 231] on span "Dining" at bounding box center [453, 241] width 39 height 21
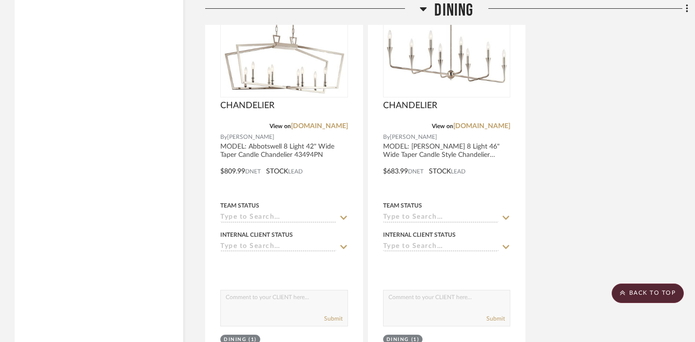
scroll to position [17356, 0]
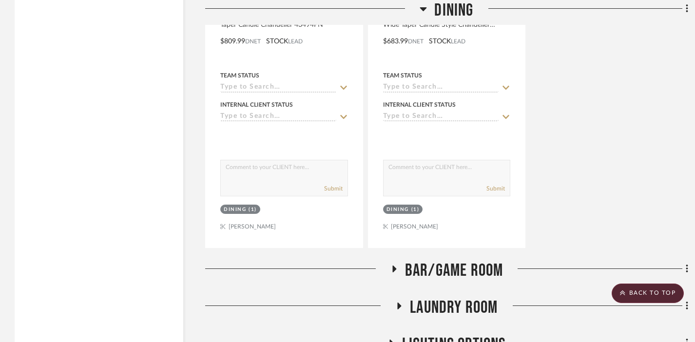
click at [443, 260] on span "BAR/GAME ROOM" at bounding box center [454, 270] width 98 height 21
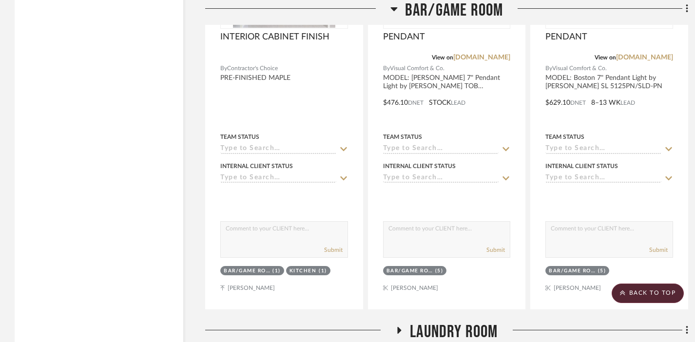
scroll to position [18251, 0]
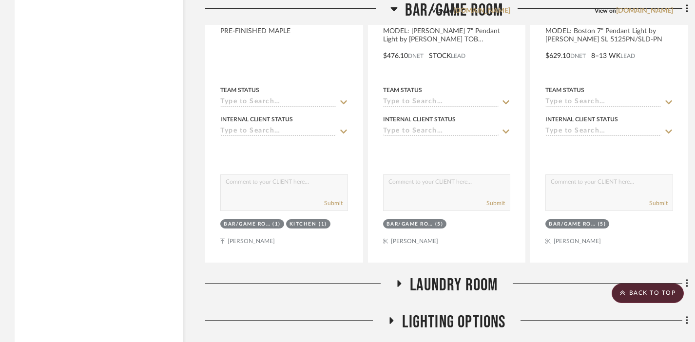
click at [441, 275] on span "Laundry Room" at bounding box center [454, 285] width 88 height 21
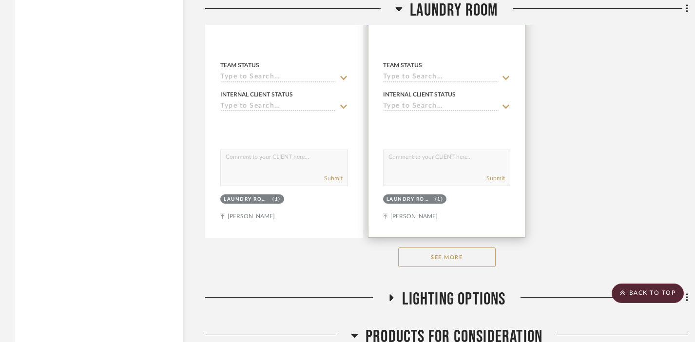
scroll to position [19620, 0]
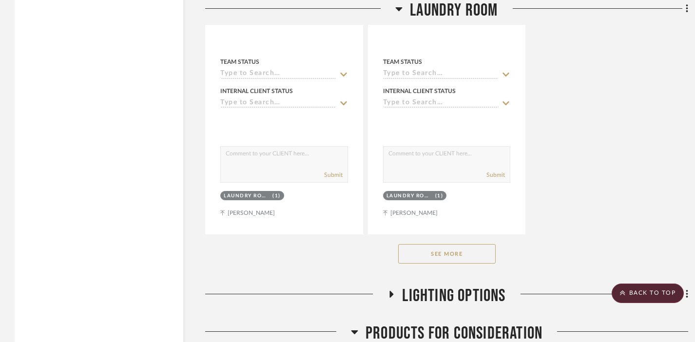
click at [437, 244] on button "See More" at bounding box center [446, 253] width 97 height 19
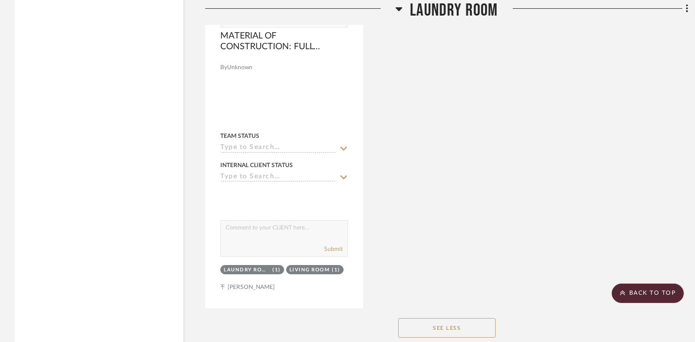
scroll to position [20983, 0]
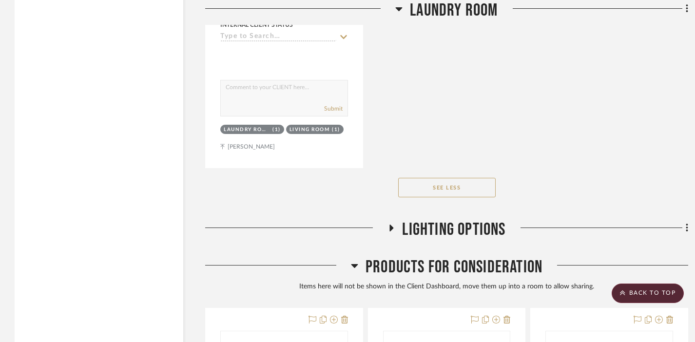
click at [435, 219] on span "LIGHTING OPTIONS" at bounding box center [453, 229] width 103 height 21
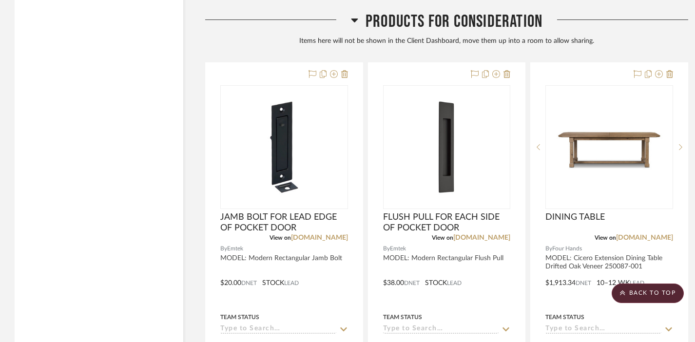
scroll to position [22961, 0]
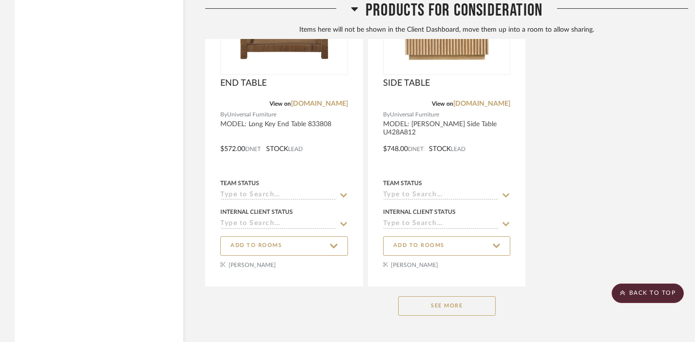
click at [436, 296] on button "See More" at bounding box center [446, 305] width 97 height 19
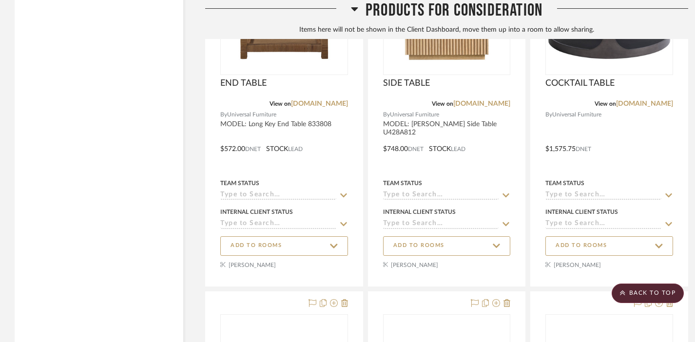
scroll to position [22620, 0]
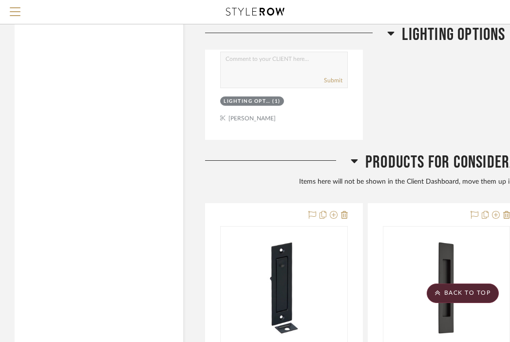
click at [391, 152] on span "Products For Consideration" at bounding box center [454, 162] width 177 height 21
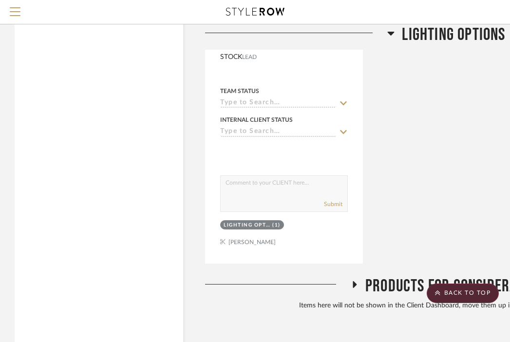
click at [420, 29] on span "LIGHTING OPTIONS" at bounding box center [453, 34] width 103 height 21
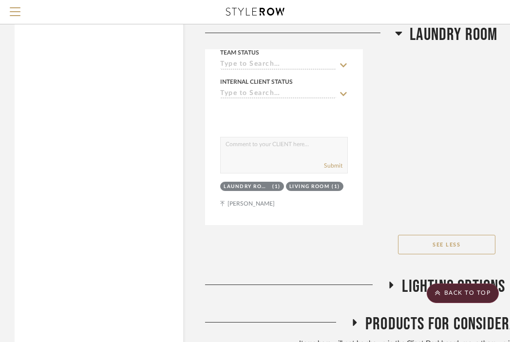
click at [423, 34] on span "Laundry Room" at bounding box center [454, 34] width 88 height 21
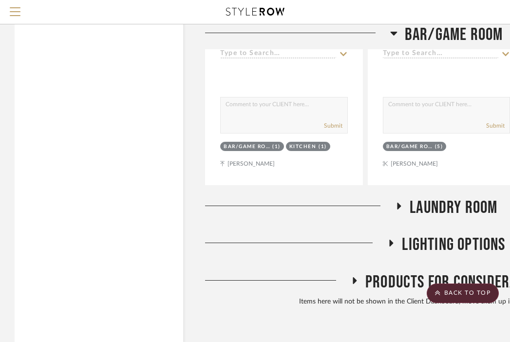
click at [423, 34] on span "BAR/GAME ROOM" at bounding box center [454, 34] width 98 height 21
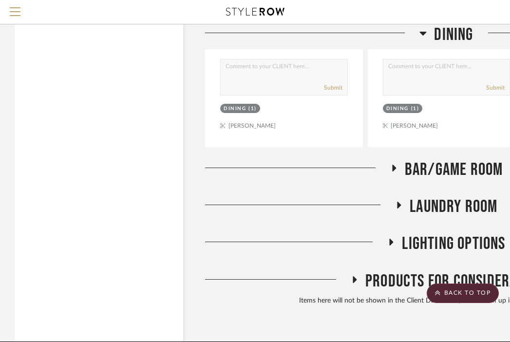
click at [429, 31] on h3 "Dining" at bounding box center [447, 34] width 54 height 21
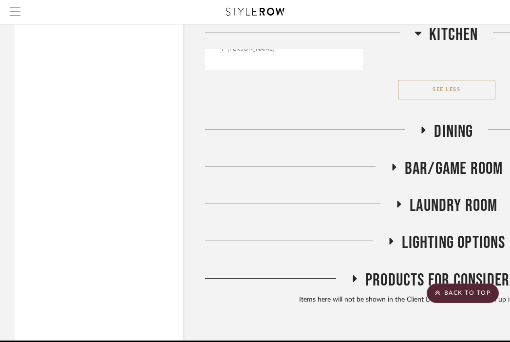
click at [430, 31] on span "Kitchen" at bounding box center [453, 34] width 49 height 21
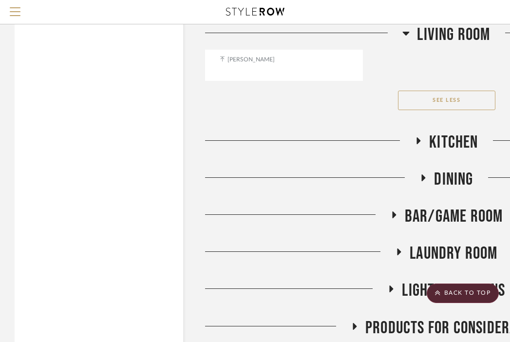
scroll to position [7157, 0]
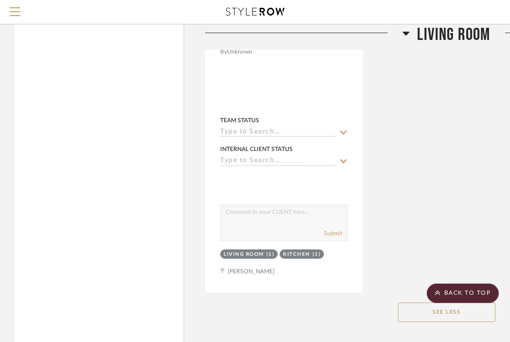
click at [455, 38] on span "Living Room" at bounding box center [453, 34] width 73 height 21
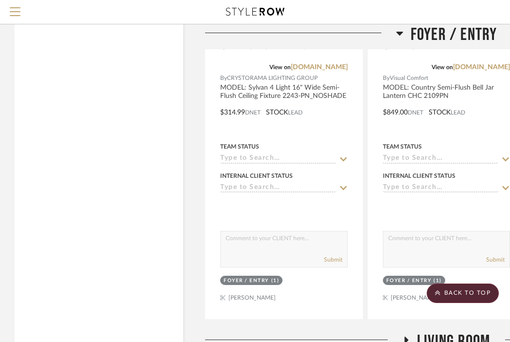
click at [449, 31] on span "Foyer / Entry" at bounding box center [454, 34] width 87 height 21
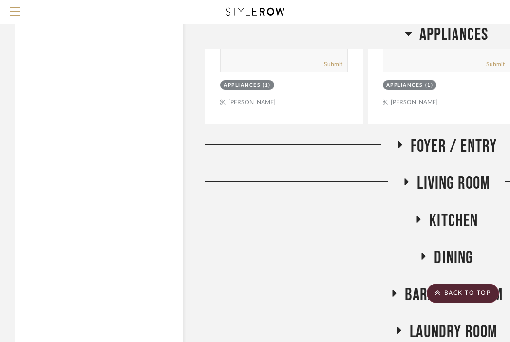
click at [447, 40] on span "Appliances" at bounding box center [454, 34] width 69 height 21
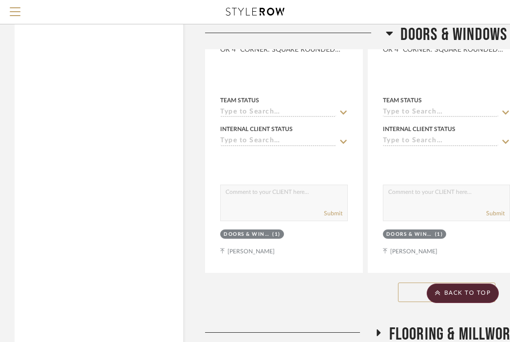
click at [447, 39] on span "DOORS & WINDOWS" at bounding box center [454, 34] width 107 height 21
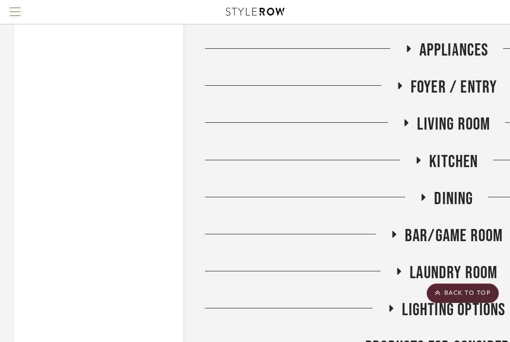
scroll to position [1410, 0]
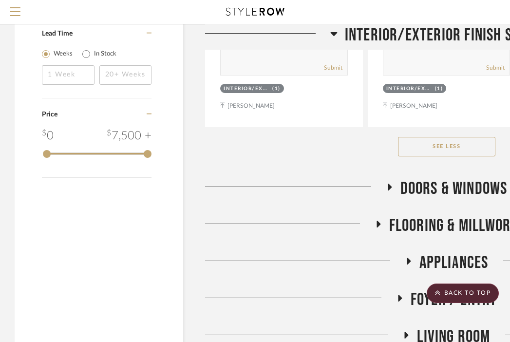
click at [425, 29] on span "INTERIOR/EXTERIOR FINISH SCHEDULE" at bounding box center [454, 34] width 218 height 21
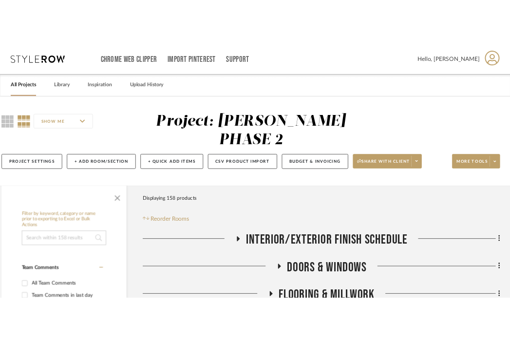
scroll to position [0, 7]
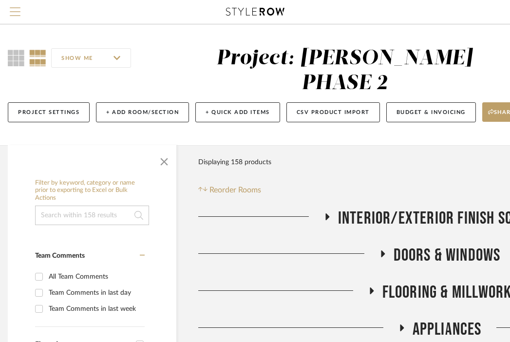
click at [15, 13] on span "Menu" at bounding box center [15, 14] width 11 height 15
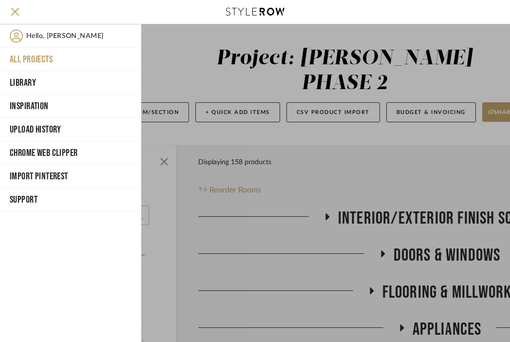
click at [37, 57] on button "All Projects" at bounding box center [70, 59] width 141 height 23
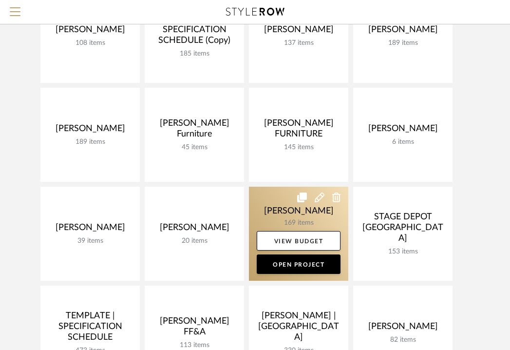
scroll to position [443, 0]
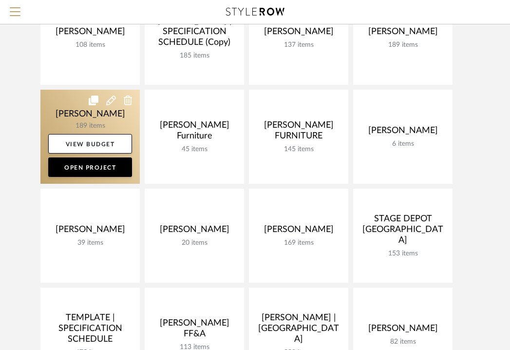
click at [66, 120] on link at bounding box center [89, 137] width 99 height 94
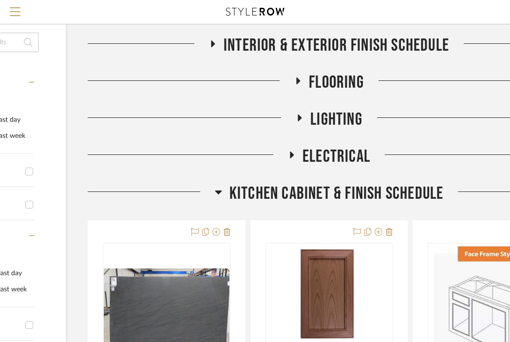
scroll to position [172, 117]
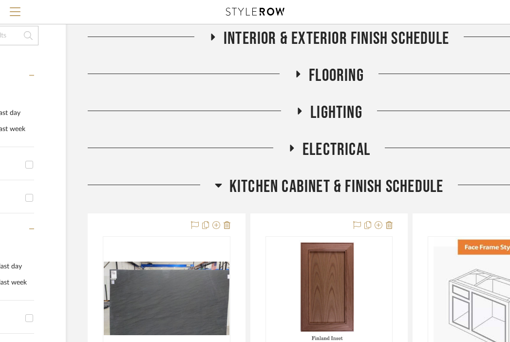
click at [323, 185] on span "Kitchen Cabinet & Finish Schedule" at bounding box center [337, 186] width 214 height 21
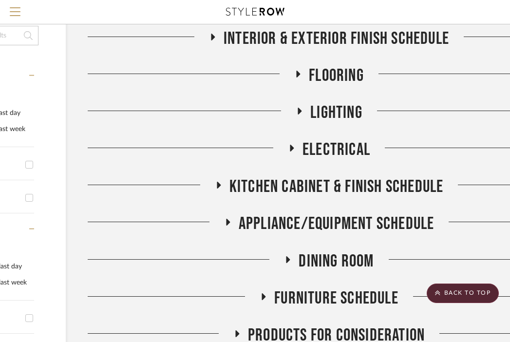
click at [323, 185] on span "Kitchen Cabinet & Finish Schedule" at bounding box center [337, 186] width 214 height 21
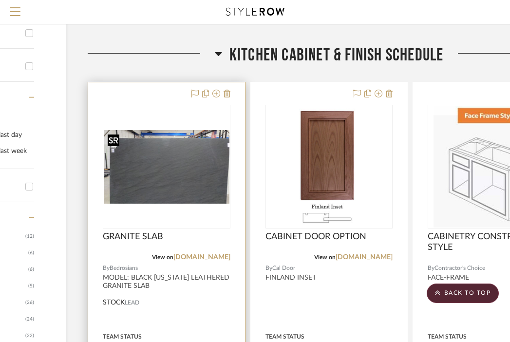
click at [0, 0] on img at bounding box center [0, 0] width 0 height 0
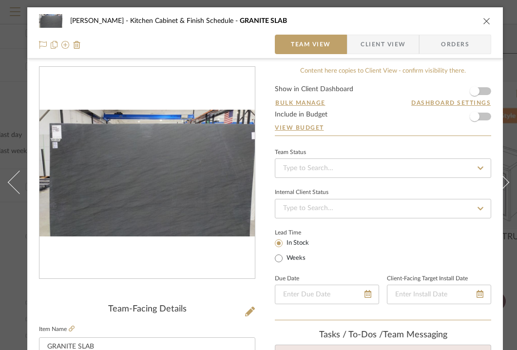
scroll to position [105, 0]
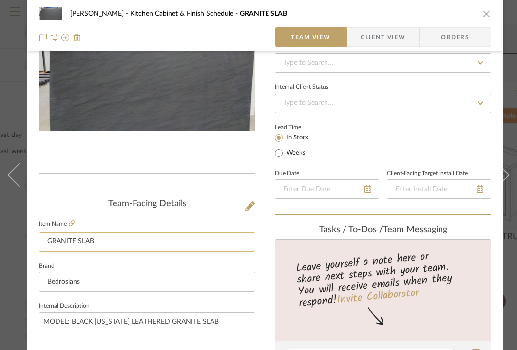
click at [147, 244] on input "GRANITE SLAB" at bounding box center [147, 241] width 216 height 19
type input "COUNTERTOP"
click at [274, 239] on div "[PERSON_NAME] Kitchen Cabinet & Finish Schedule GRANITE SLAB Team View Client V…" at bounding box center [265, 352] width 476 height 900
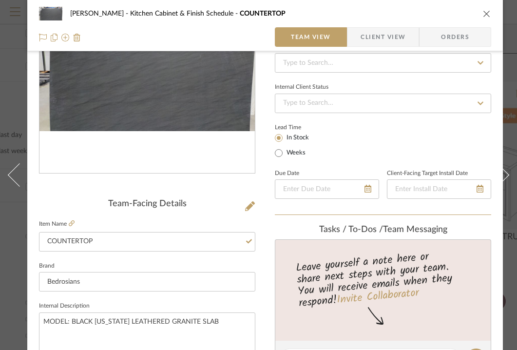
click at [487, 11] on icon "close" at bounding box center [487, 14] width 8 height 8
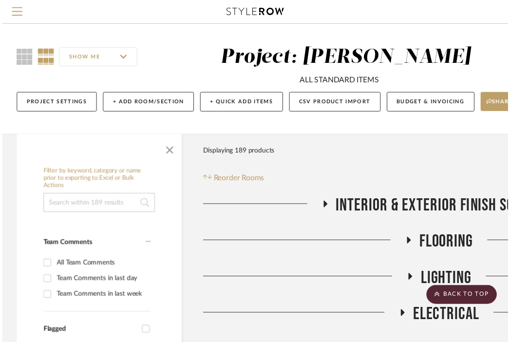
scroll to position [303, 117]
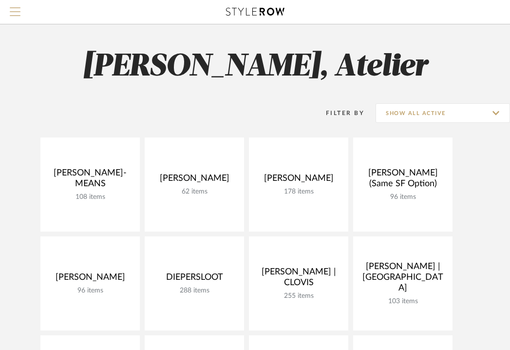
click at [18, 9] on span "Menu" at bounding box center [15, 14] width 11 height 15
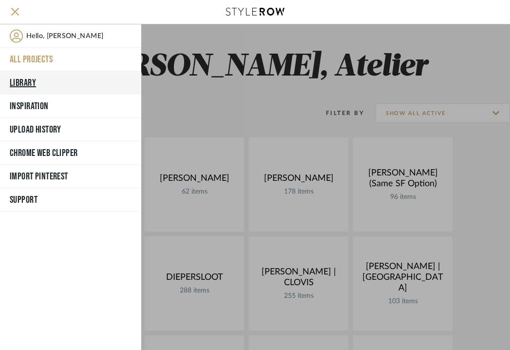
click at [24, 81] on button "Library" at bounding box center [70, 82] width 141 height 23
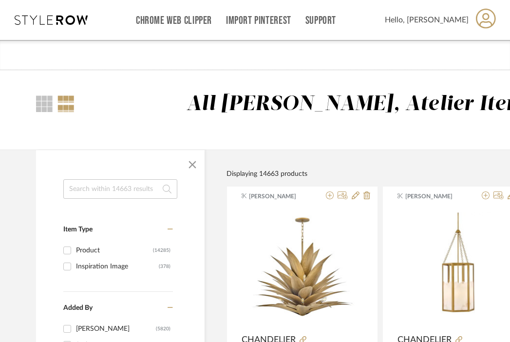
click at [127, 143] on div "All [PERSON_NAME], Atelier Items" at bounding box center [351, 109] width 702 height 79
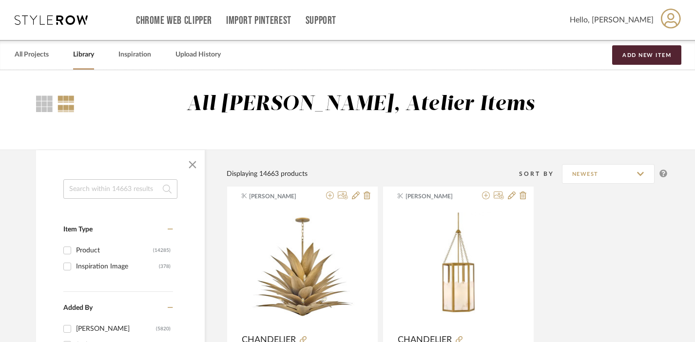
click at [114, 188] on input at bounding box center [120, 188] width 114 height 19
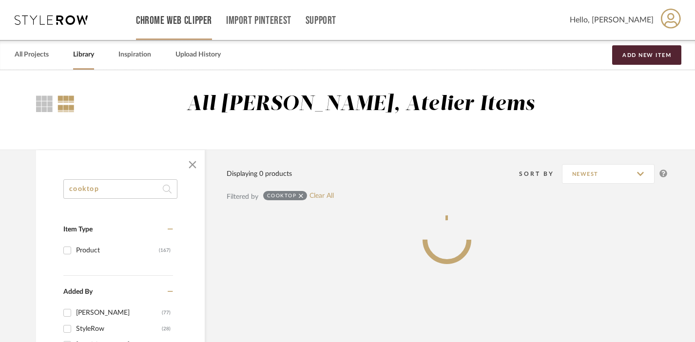
type input "cooktop"
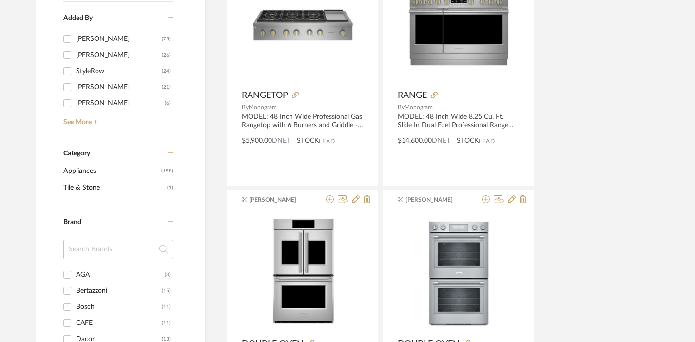
scroll to position [335, 0]
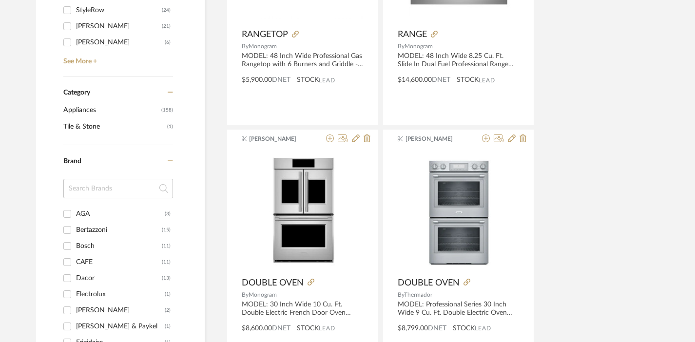
click at [87, 260] on div "CAFE" at bounding box center [119, 262] width 86 height 16
click at [75, 260] on input "CAFE (11)" at bounding box center [67, 262] width 16 height 16
checkbox input "true"
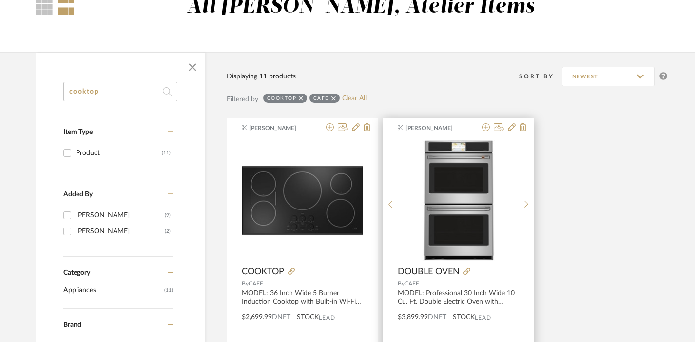
scroll to position [89, 0]
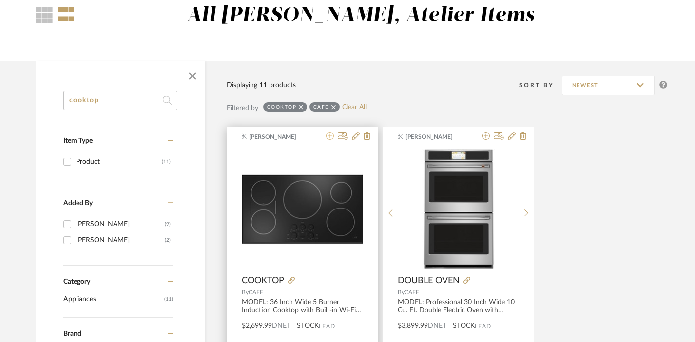
click at [330, 135] on icon at bounding box center [330, 136] width 8 height 8
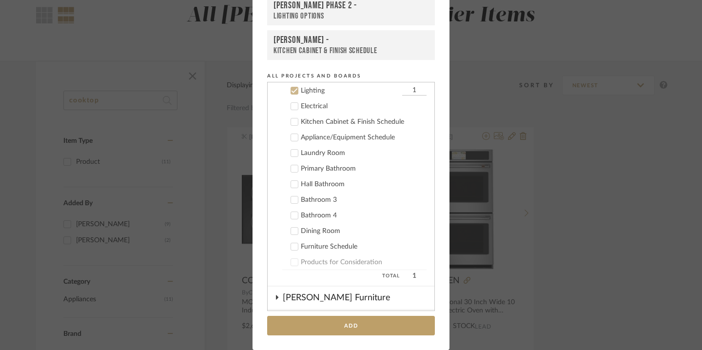
scroll to position [367, 0]
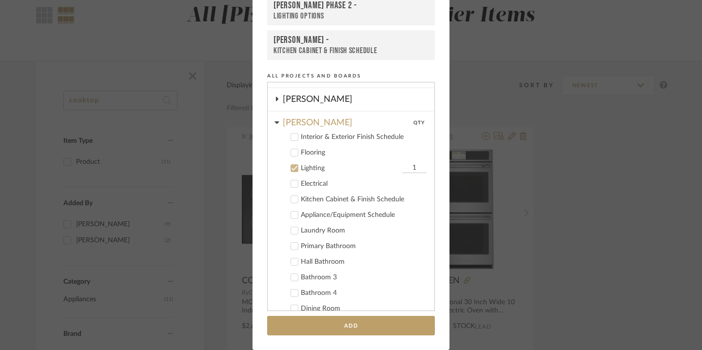
click at [309, 168] on div "Lighting" at bounding box center [350, 168] width 99 height 8
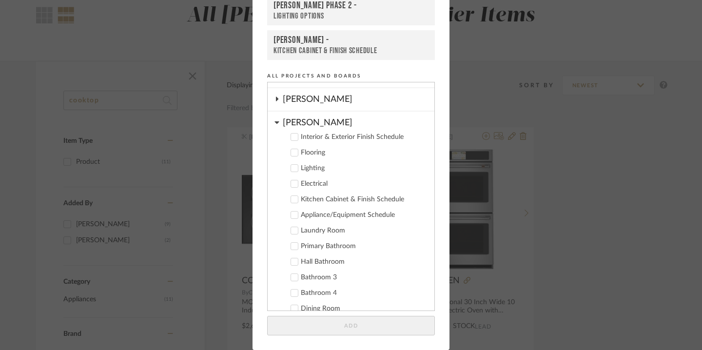
click at [319, 213] on div "Appliance/Equipment Schedule" at bounding box center [364, 215] width 126 height 8
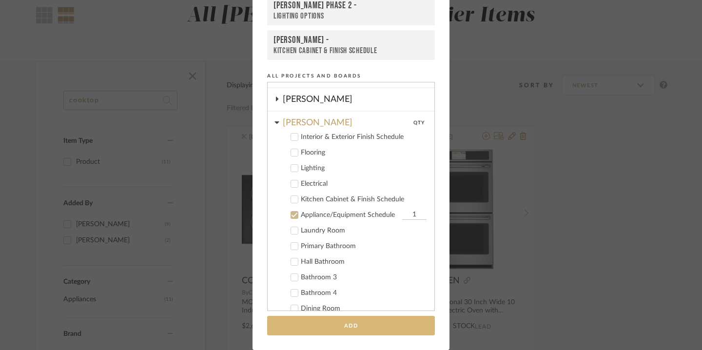
click at [338, 325] on button "Add" at bounding box center [351, 326] width 168 height 20
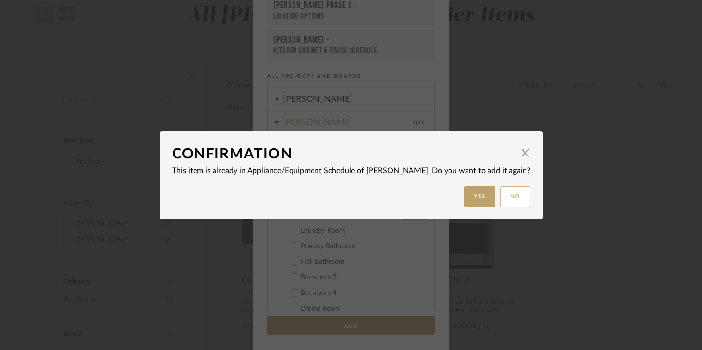
click at [505, 197] on button "No" at bounding box center [515, 196] width 30 height 21
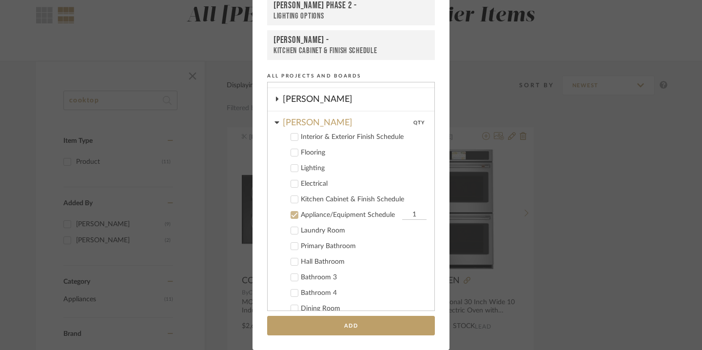
click at [199, 135] on div "Add to Projects Recent Projects, Rooms, or Boards LOPEZ-ORTIZ - Lighting HARMAN…" at bounding box center [351, 175] width 702 height 350
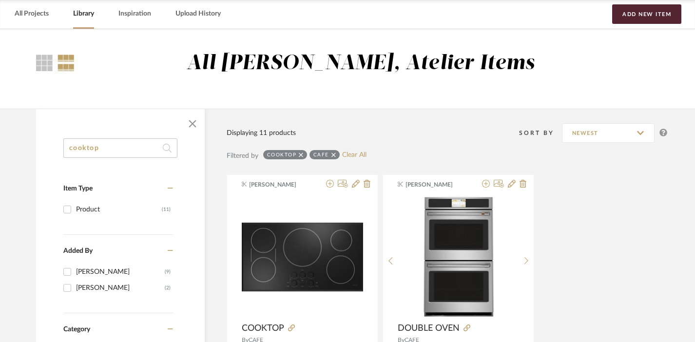
scroll to position [23, 0]
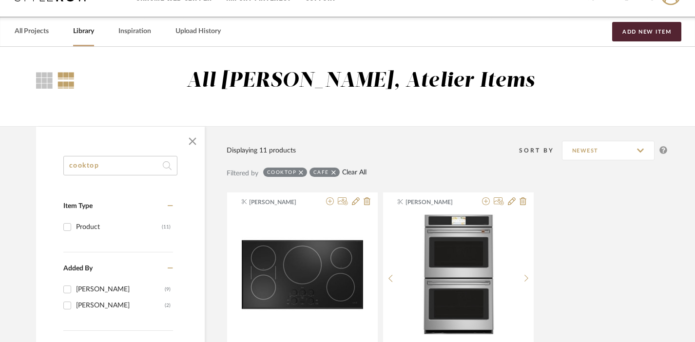
click at [356, 172] on link "Clear All" at bounding box center [354, 173] width 24 height 8
checkbox input "false"
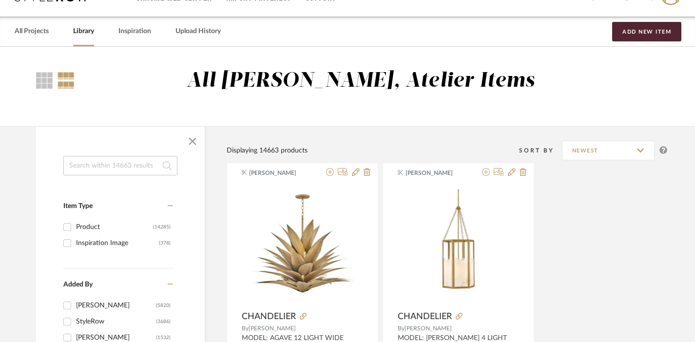
click at [125, 164] on input at bounding box center [120, 165] width 114 height 19
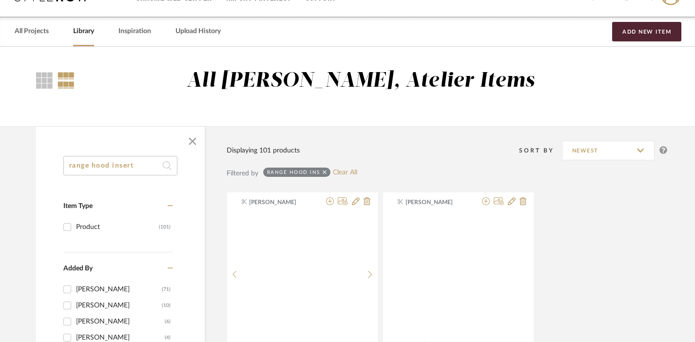
type input "range hood insert"
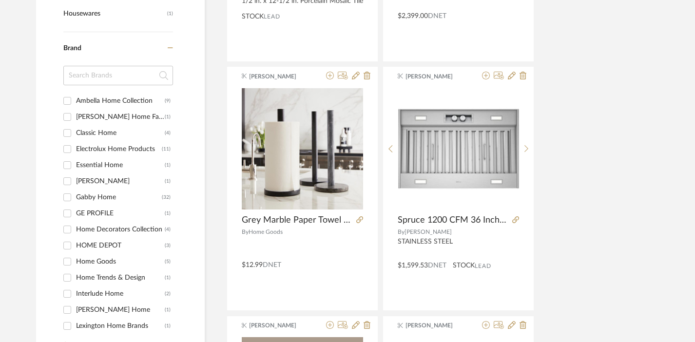
scroll to position [649, 0]
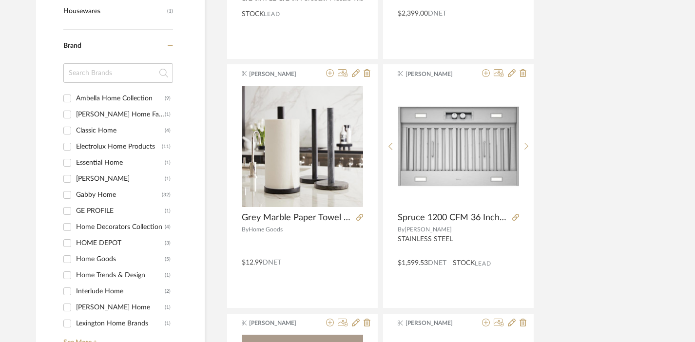
click at [96, 209] on div "GE PROFILE" at bounding box center [120, 211] width 89 height 16
click at [75, 209] on input "GE PROFILE (1)" at bounding box center [67, 211] width 16 height 16
checkbox input "true"
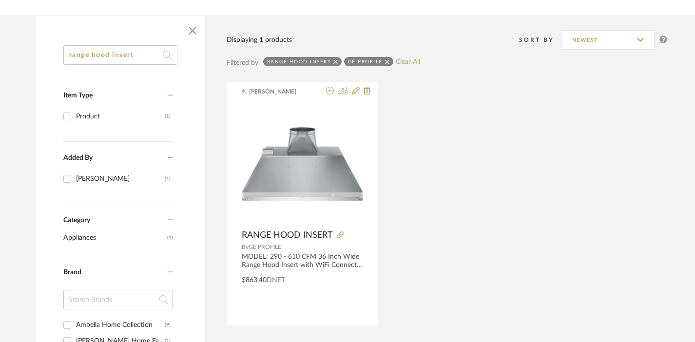
scroll to position [131, 0]
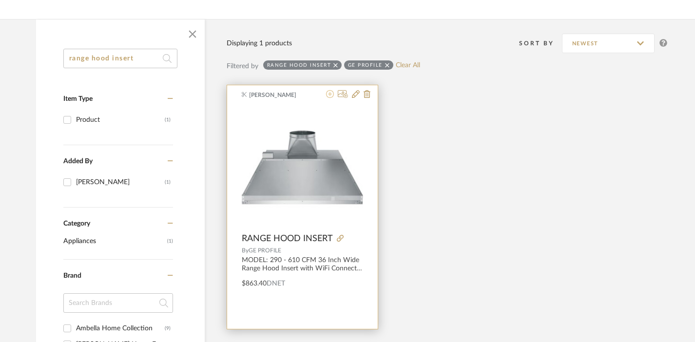
click at [329, 97] on icon at bounding box center [330, 94] width 8 height 8
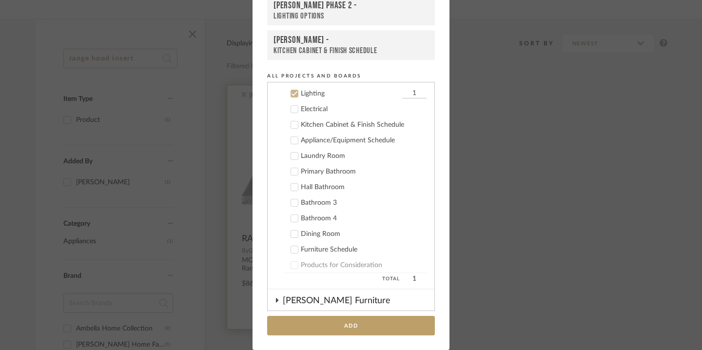
scroll to position [445, 0]
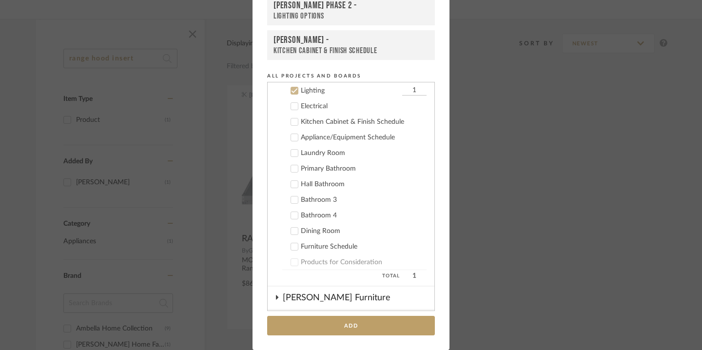
click at [321, 140] on div "Appliance/Equipment Schedule" at bounding box center [364, 138] width 126 height 8
click at [303, 90] on div "Lighting" at bounding box center [350, 91] width 99 height 8
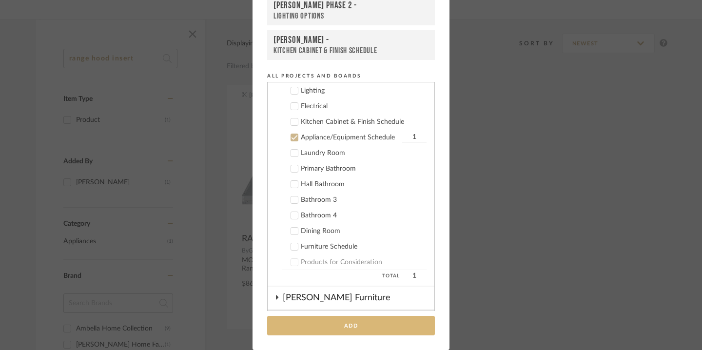
click at [353, 320] on button "Add" at bounding box center [351, 326] width 168 height 20
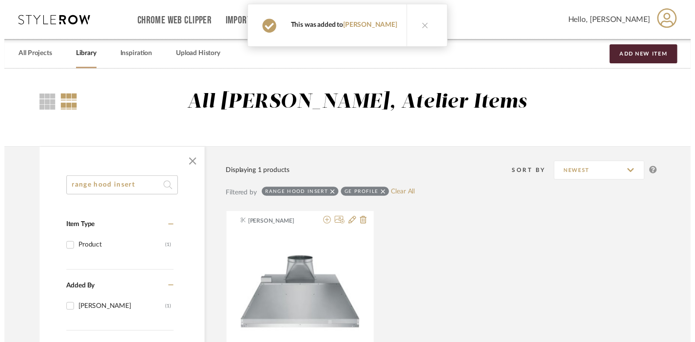
scroll to position [131, 0]
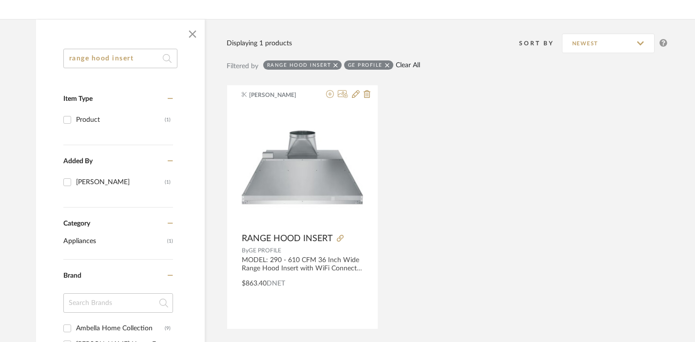
click at [407, 67] on link "Clear All" at bounding box center [408, 65] width 24 height 8
checkbox input "false"
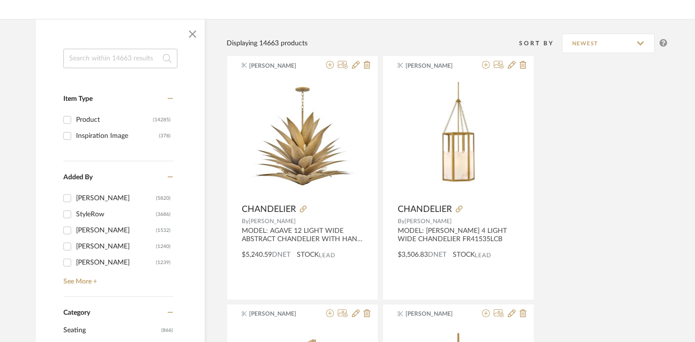
click at [101, 61] on input at bounding box center [120, 58] width 114 height 19
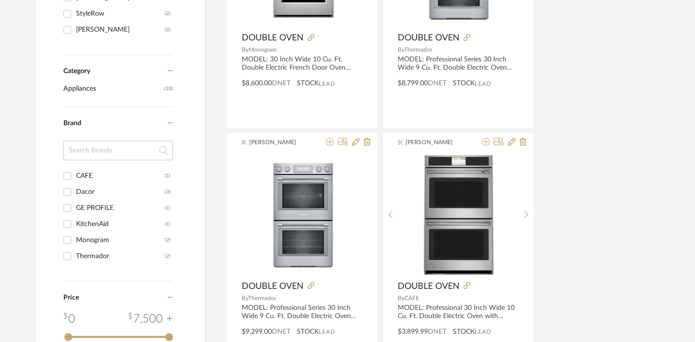
scroll to position [345, 0]
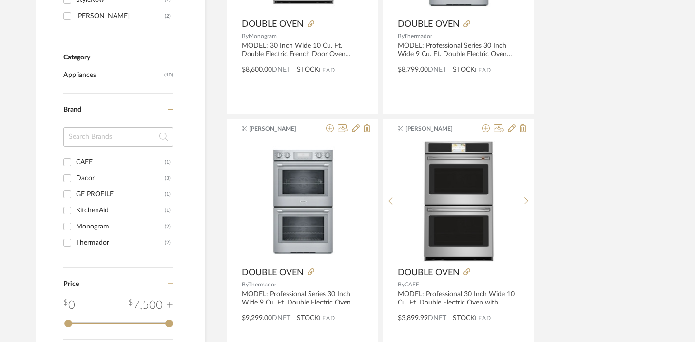
type input "double oven"
click at [78, 162] on div "CAFE" at bounding box center [120, 162] width 89 height 16
click at [75, 162] on input "CAFE (1)" at bounding box center [67, 162] width 16 height 16
checkbox input "true"
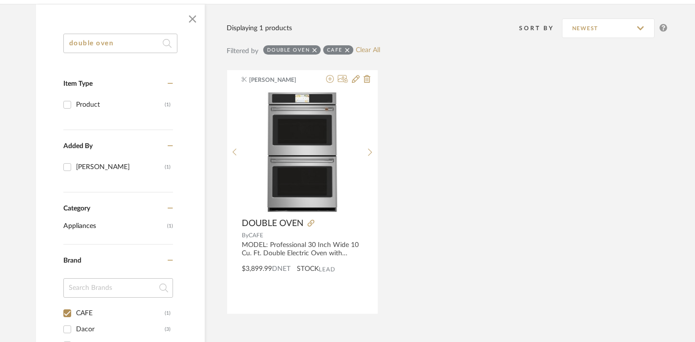
scroll to position [145, 0]
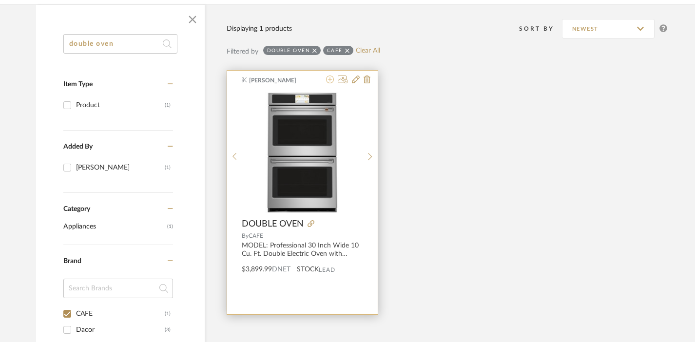
click at [331, 82] on icon at bounding box center [330, 80] width 8 height 8
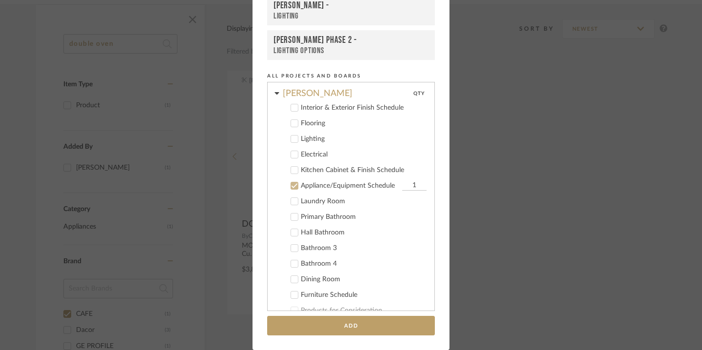
scroll to position [396, 0]
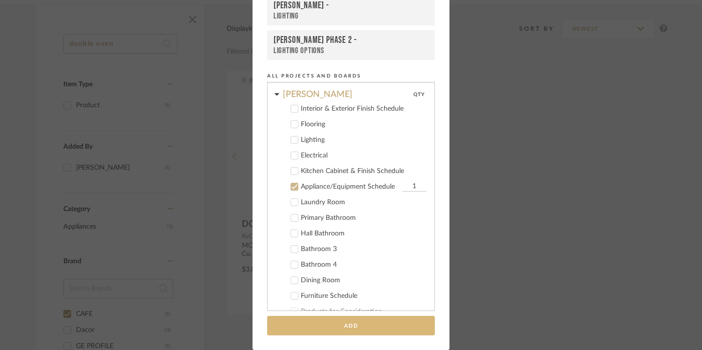
click at [337, 321] on button "Add" at bounding box center [351, 326] width 168 height 20
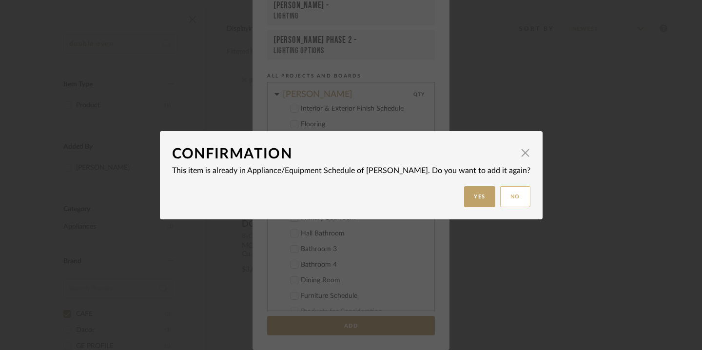
click at [502, 200] on button "No" at bounding box center [515, 196] width 30 height 21
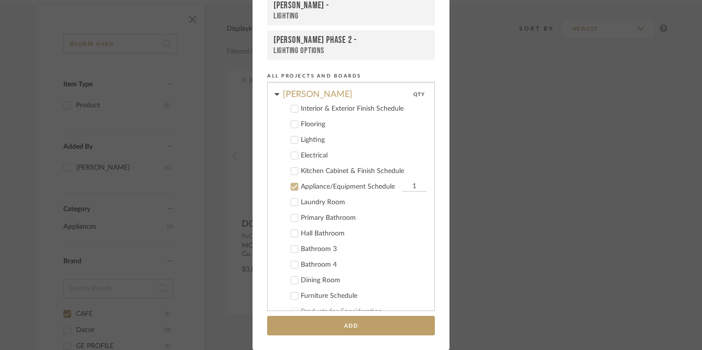
click at [513, 41] on div "Add to Projects Recent Projects, Rooms, or Boards LOPEZ-ORTIZ - Appliance/Equip…" at bounding box center [351, 175] width 702 height 350
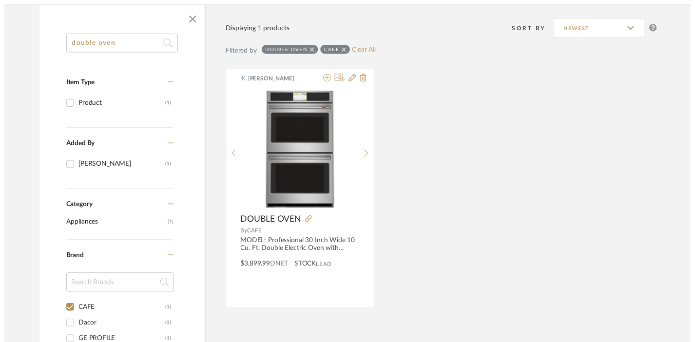
scroll to position [145, 0]
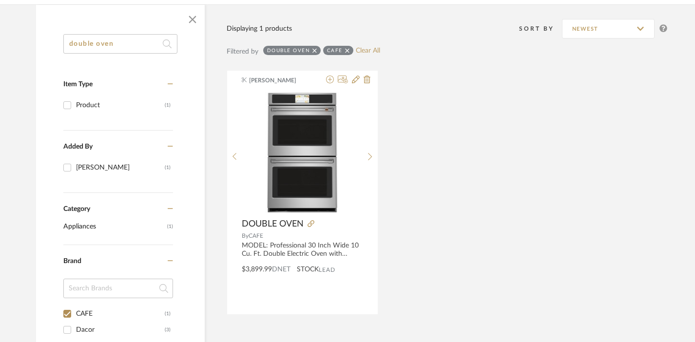
click at [114, 46] on input "double oven" at bounding box center [120, 43] width 114 height 19
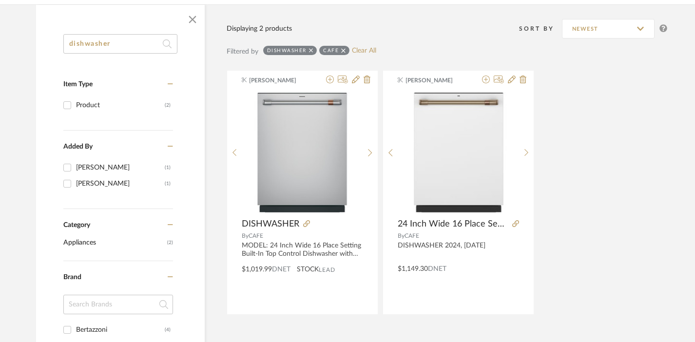
type input "dishwasher"
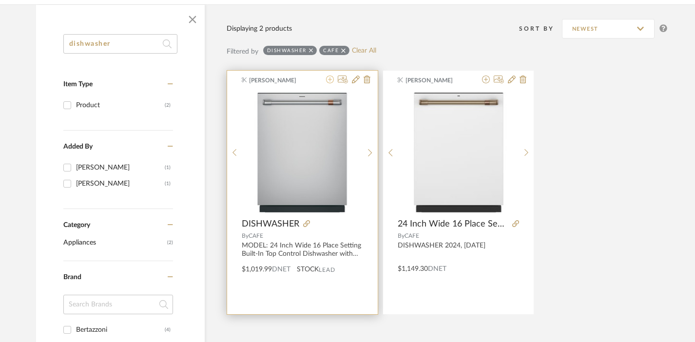
click at [329, 81] on icon at bounding box center [330, 80] width 8 height 8
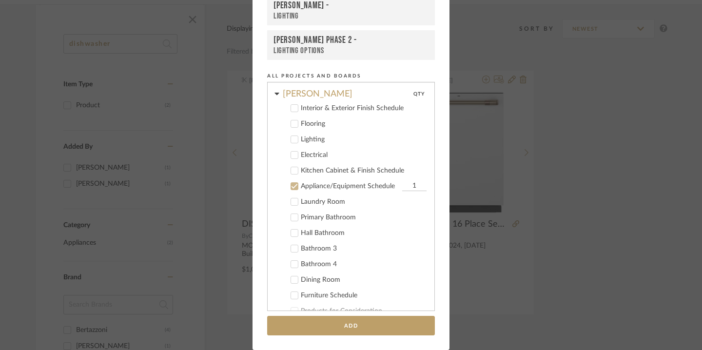
scroll to position [395, 0]
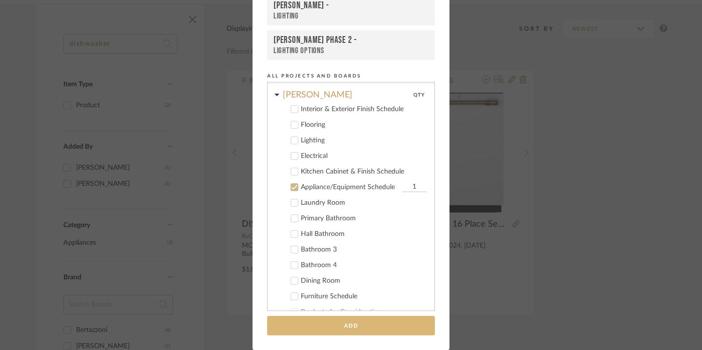
click at [333, 325] on button "Add" at bounding box center [351, 326] width 168 height 20
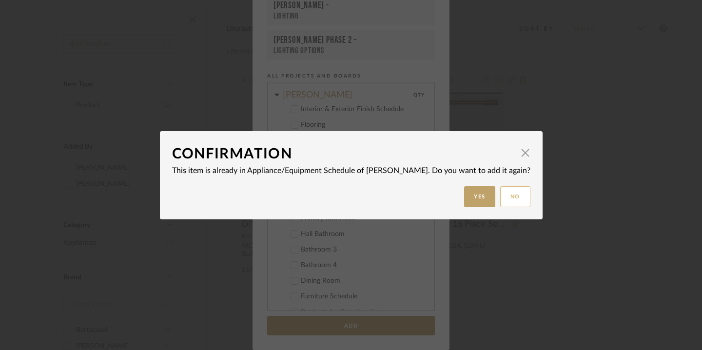
click at [507, 198] on button "No" at bounding box center [515, 196] width 30 height 21
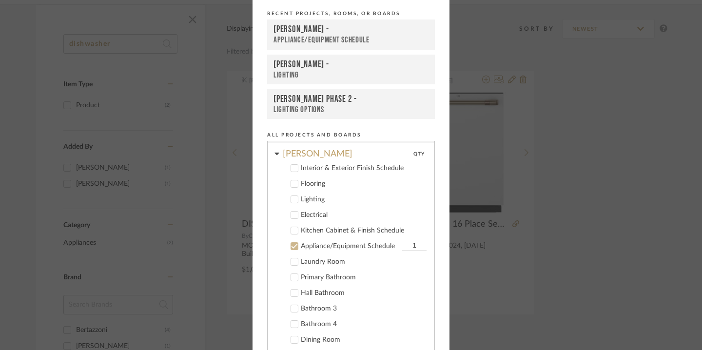
scroll to position [0, 0]
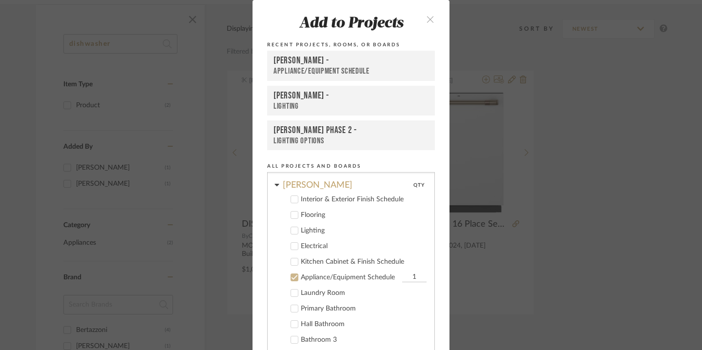
click at [428, 15] on icon "close" at bounding box center [430, 19] width 8 height 8
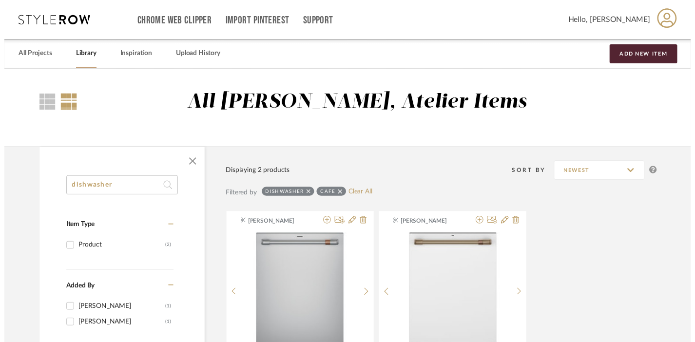
scroll to position [145, 0]
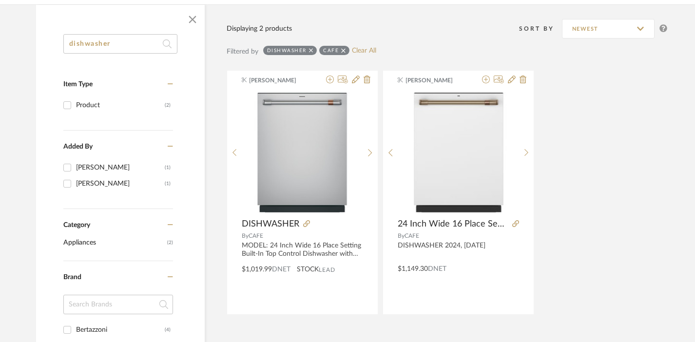
click at [90, 32] on div at bounding box center [120, 19] width 169 height 29
click at [366, 54] on link "Clear All" at bounding box center [364, 51] width 24 height 8
checkbox input "false"
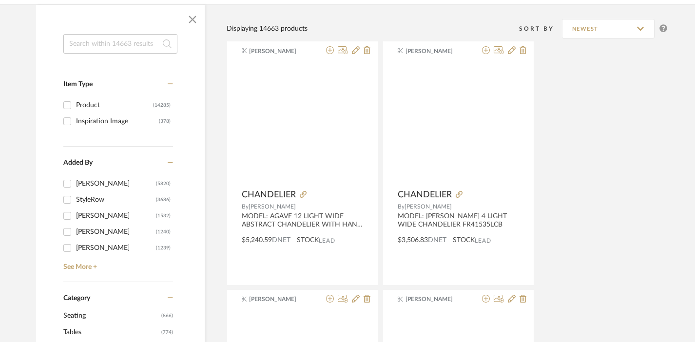
click at [107, 46] on input at bounding box center [120, 43] width 114 height 19
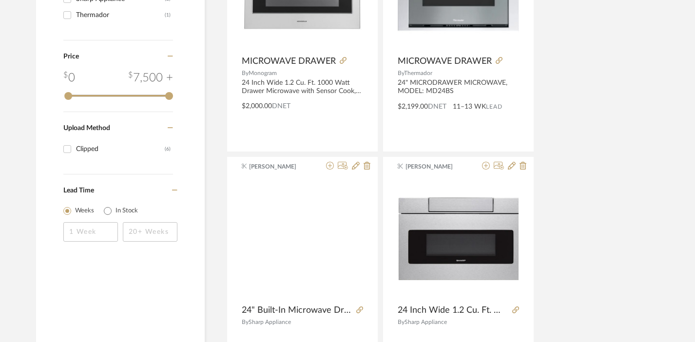
scroll to position [669, 0]
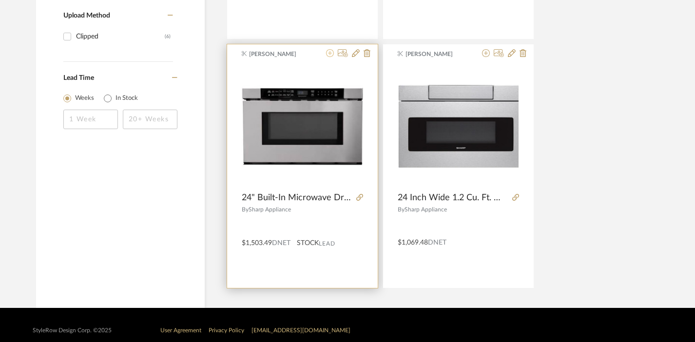
click at [328, 55] on icon at bounding box center [330, 53] width 8 height 8
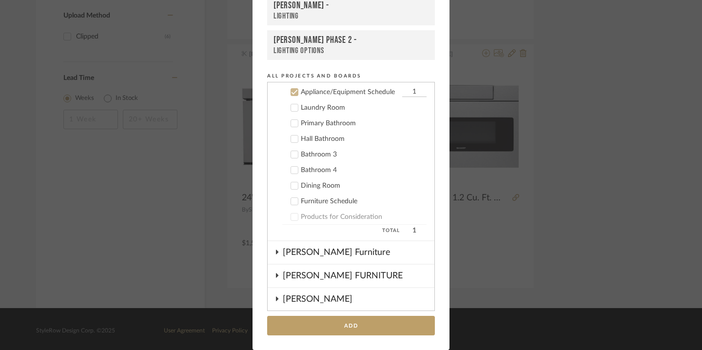
scroll to position [492, 0]
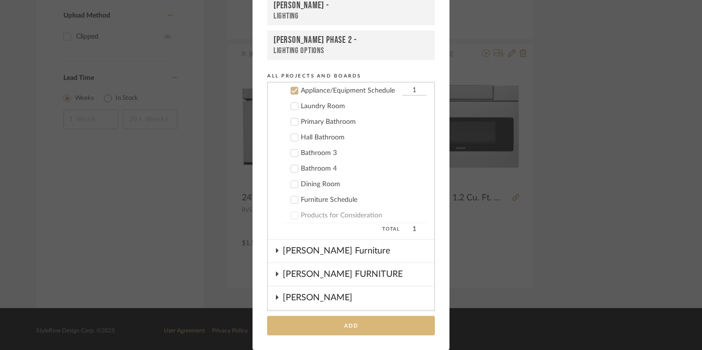
click at [346, 329] on button "Add" at bounding box center [351, 326] width 168 height 20
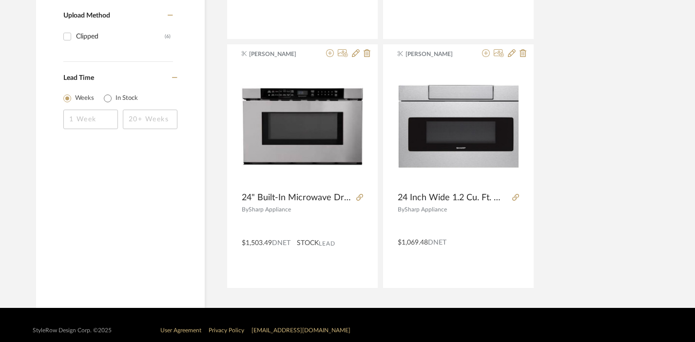
scroll to position [0, 0]
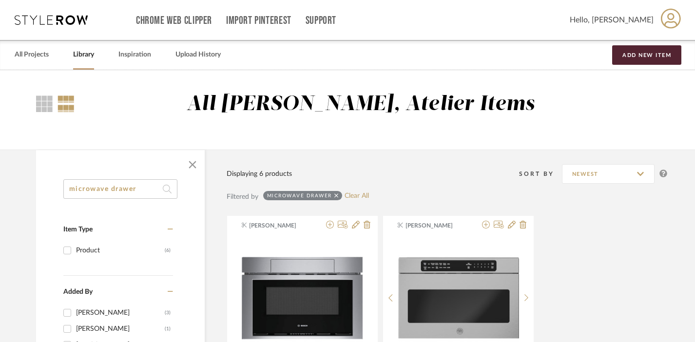
click at [89, 195] on input "microwave drawer" at bounding box center [120, 188] width 114 height 19
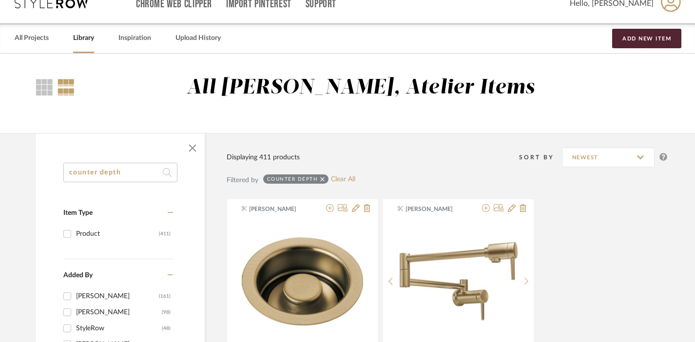
scroll to position [19, 0]
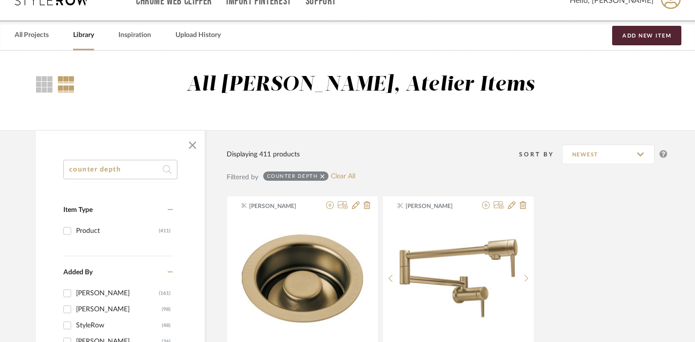
type input "counter depth"
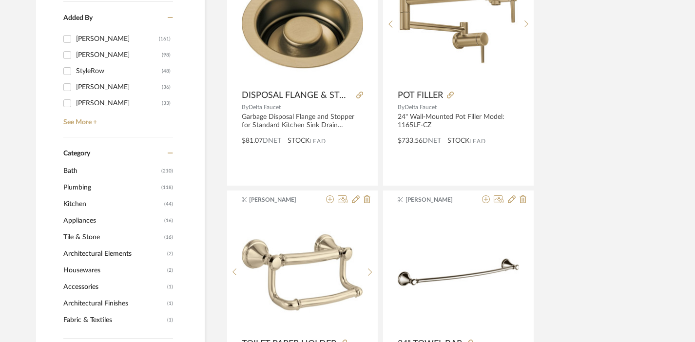
scroll to position [450, 0]
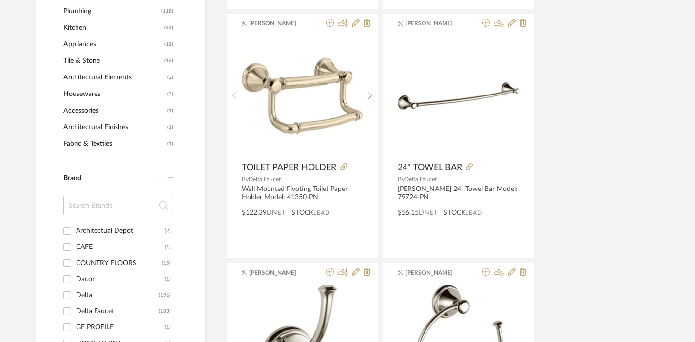
click at [84, 246] on div "CAFE" at bounding box center [120, 247] width 89 height 16
click at [75, 246] on input "CAFE (1)" at bounding box center [67, 247] width 16 height 16
checkbox input "true"
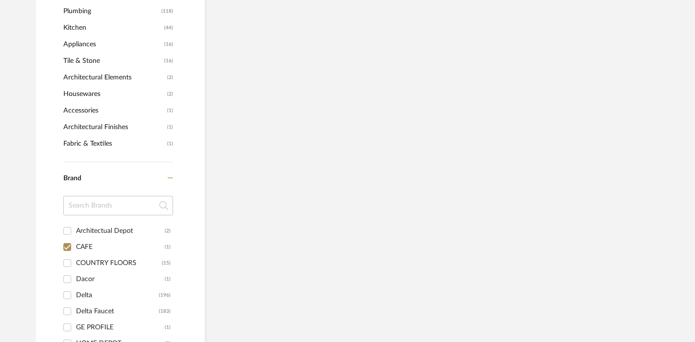
scroll to position [327, 0]
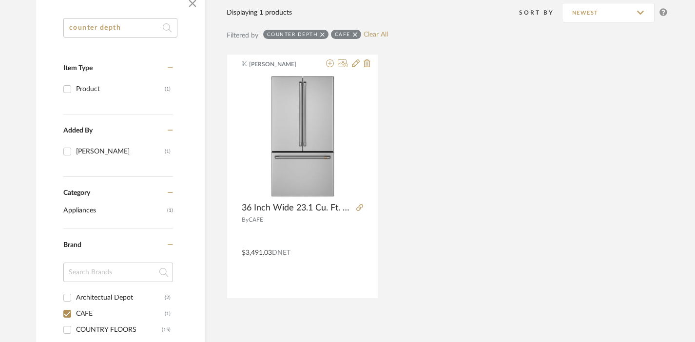
scroll to position [152, 0]
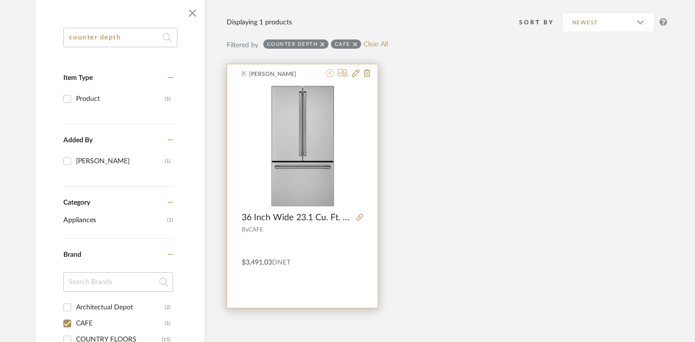
click at [330, 73] on icon at bounding box center [330, 73] width 8 height 8
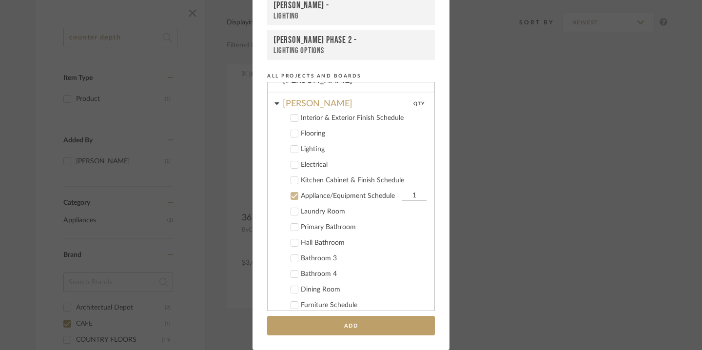
scroll to position [384, 0]
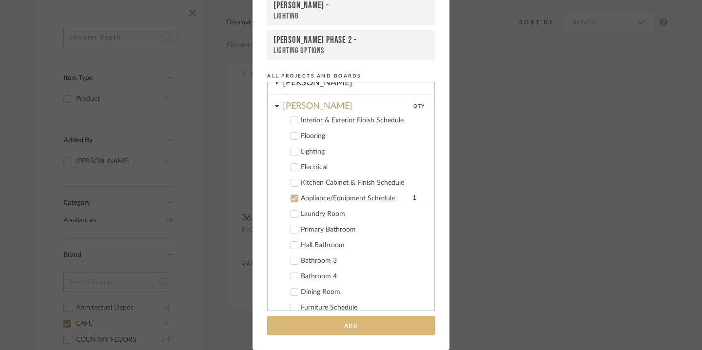
click at [345, 326] on button "Add" at bounding box center [351, 326] width 168 height 20
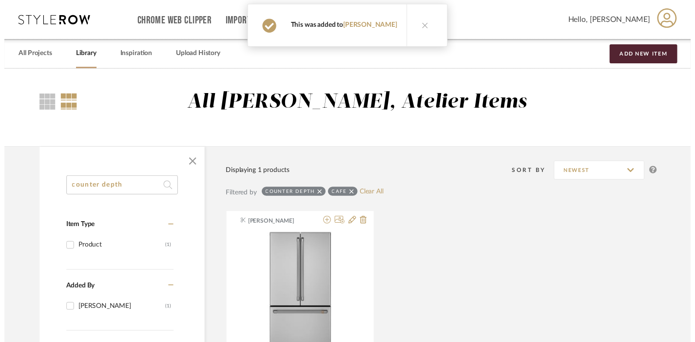
scroll to position [152, 0]
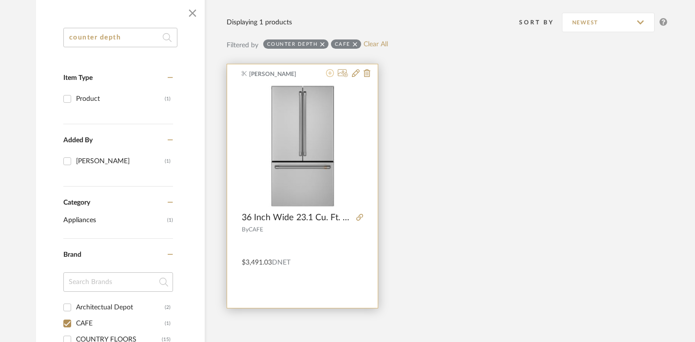
click at [329, 75] on icon at bounding box center [330, 73] width 8 height 8
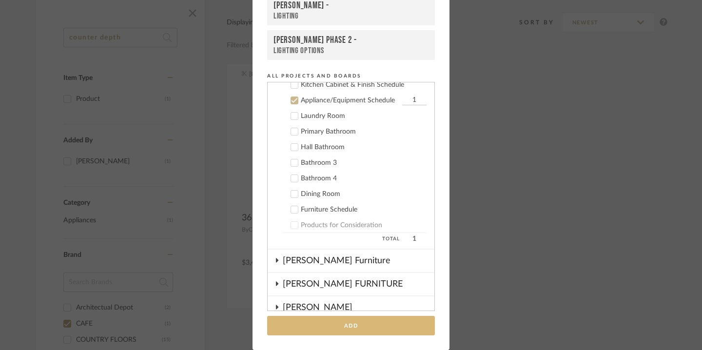
scroll to position [492, 0]
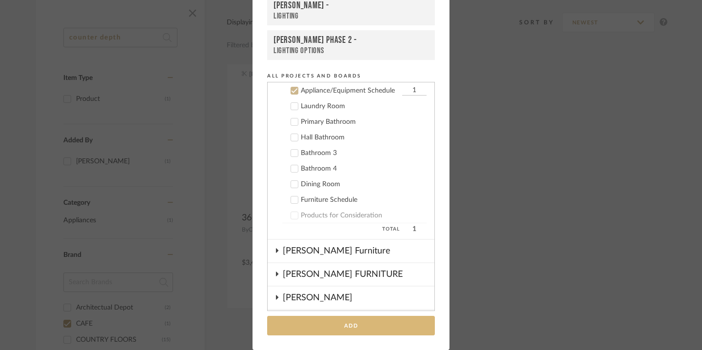
click at [353, 325] on button "Add" at bounding box center [351, 326] width 168 height 20
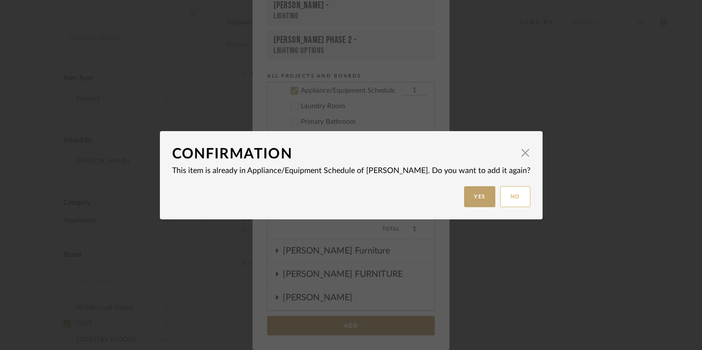
click at [504, 197] on button "No" at bounding box center [515, 196] width 30 height 21
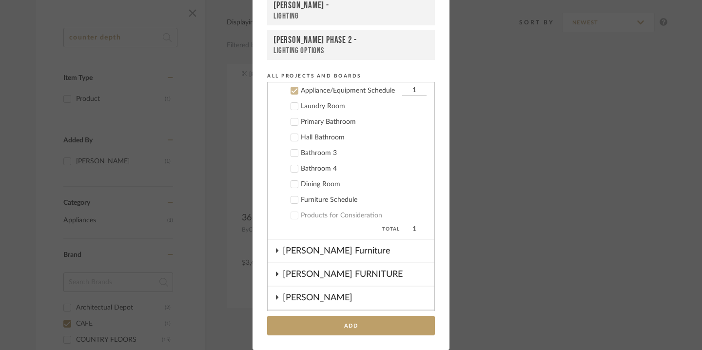
click at [210, 116] on div "Add to Projects Recent Projects, Rooms, or Boards LOPEZ-ORTIZ - Appliance/Equip…" at bounding box center [351, 175] width 702 height 350
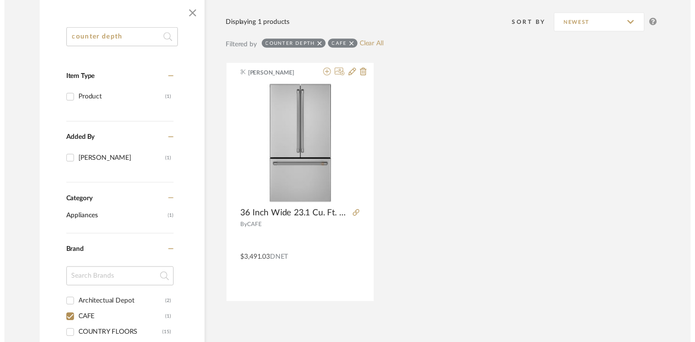
scroll to position [152, 0]
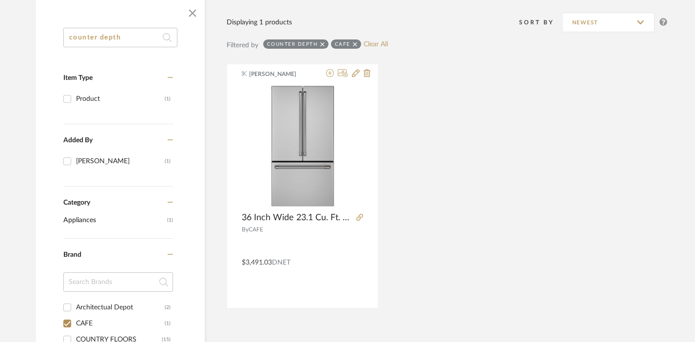
click at [124, 36] on input "counter depth" at bounding box center [120, 37] width 114 height 19
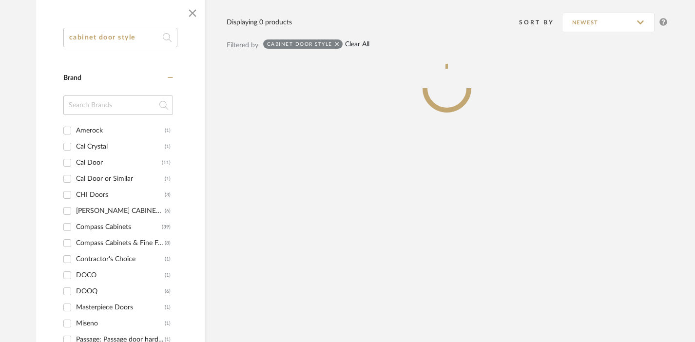
type input "cabinet door style"
click at [349, 46] on link "Clear All" at bounding box center [357, 44] width 24 height 8
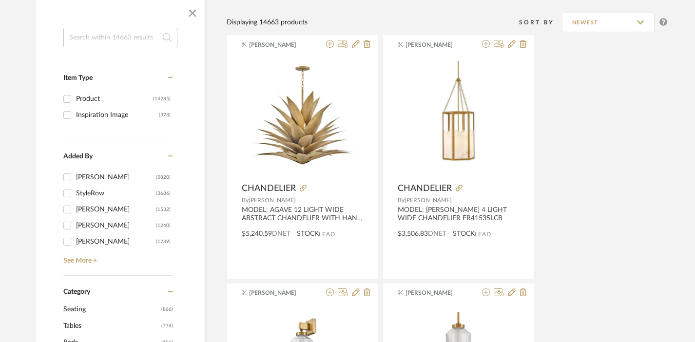
click at [135, 39] on input at bounding box center [120, 37] width 114 height 19
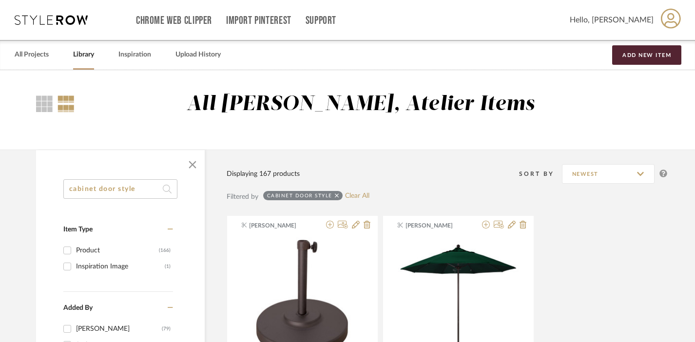
click at [105, 186] on input "cabinet door style" at bounding box center [120, 188] width 114 height 19
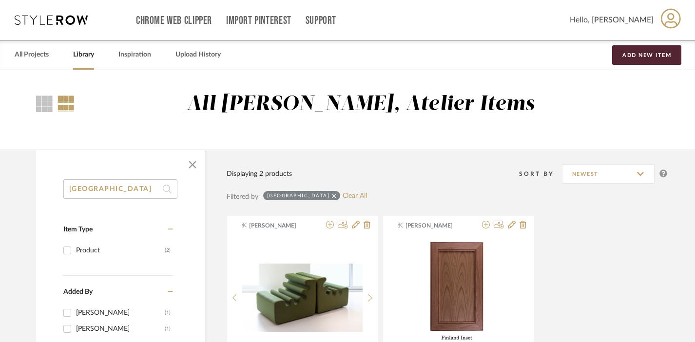
scroll to position [110, 0]
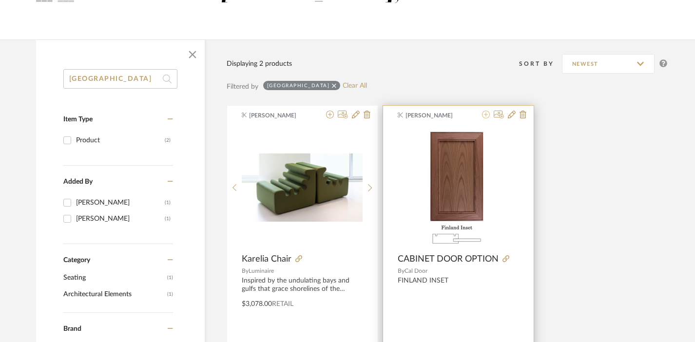
click at [484, 115] on icon at bounding box center [486, 115] width 8 height 8
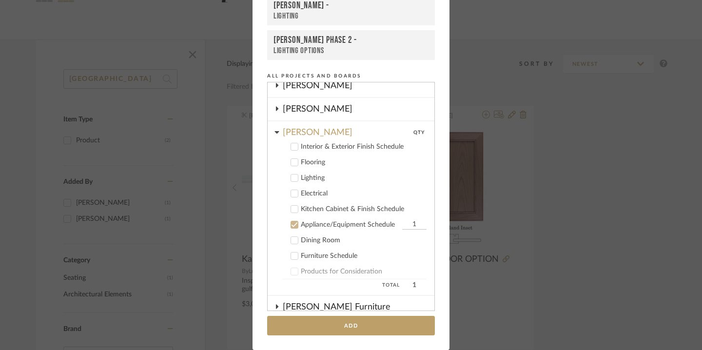
scroll to position [354, 0]
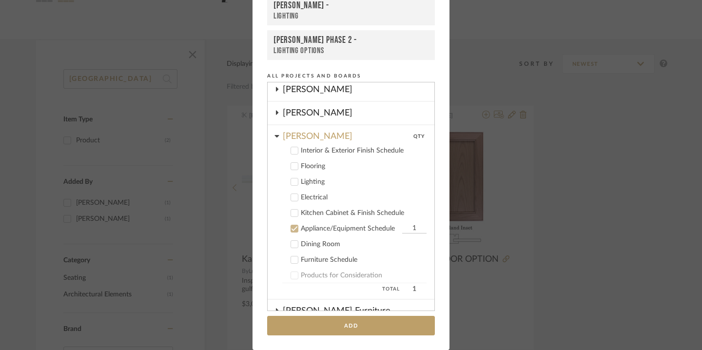
click at [339, 226] on div "Appliance/Equipment Schedule" at bounding box center [350, 229] width 99 height 8
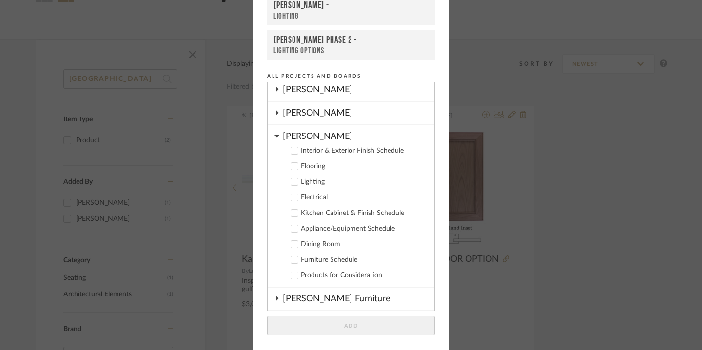
click at [343, 212] on div "Kitchen Cabinet & Finish Schedule" at bounding box center [364, 213] width 126 height 8
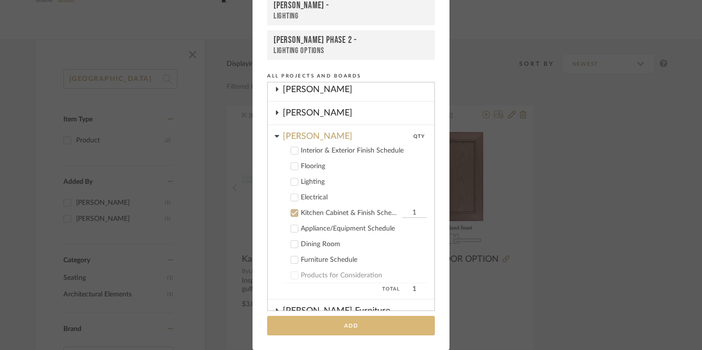
click at [340, 325] on button "Add" at bounding box center [351, 326] width 168 height 20
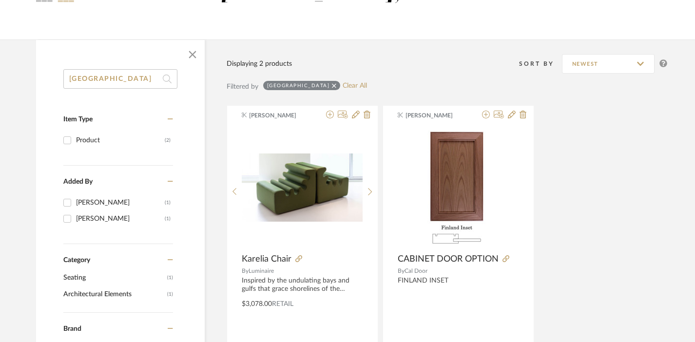
scroll to position [0, 0]
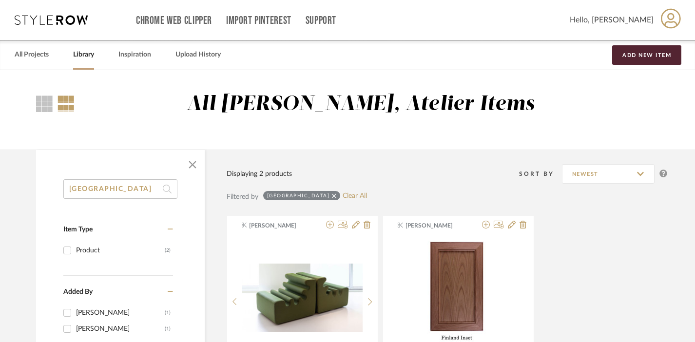
click at [138, 190] on input "finland" at bounding box center [120, 188] width 114 height 19
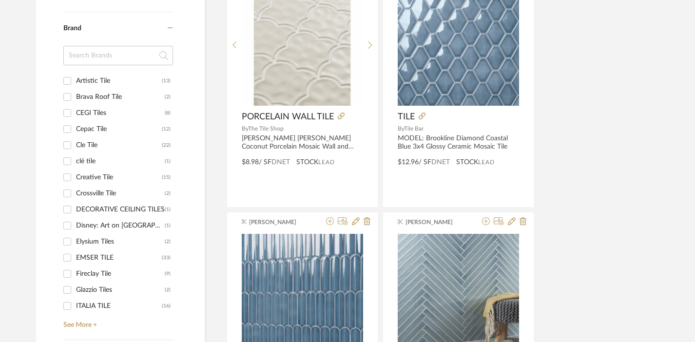
scroll to position [500, 0]
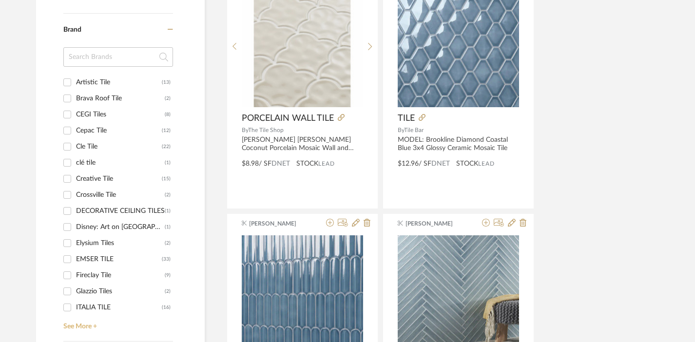
click at [83, 327] on link "See More +" at bounding box center [117, 323] width 112 height 16
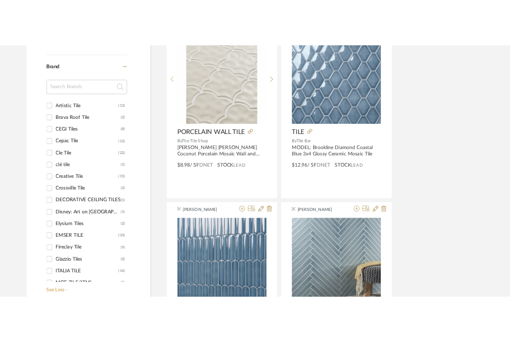
scroll to position [0, 0]
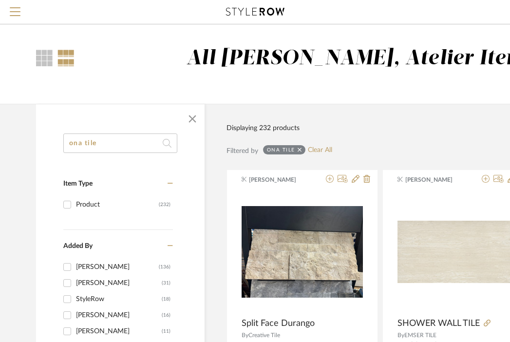
click at [89, 140] on input "ona tile" at bounding box center [120, 143] width 114 height 19
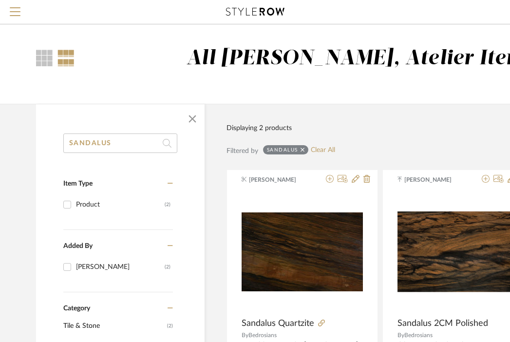
type input "SANDALUS"
